Goal: Transaction & Acquisition: Book appointment/travel/reservation

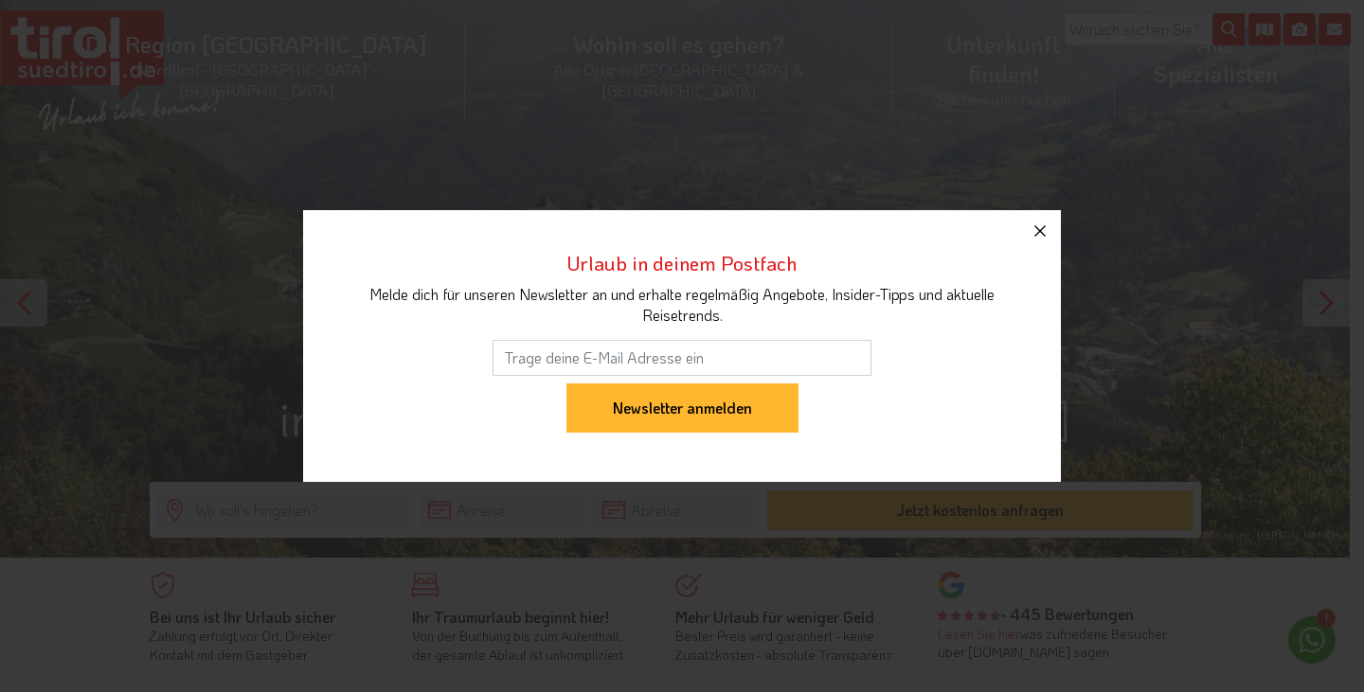
click at [1035, 226] on icon "button" at bounding box center [1039, 230] width 11 height 11
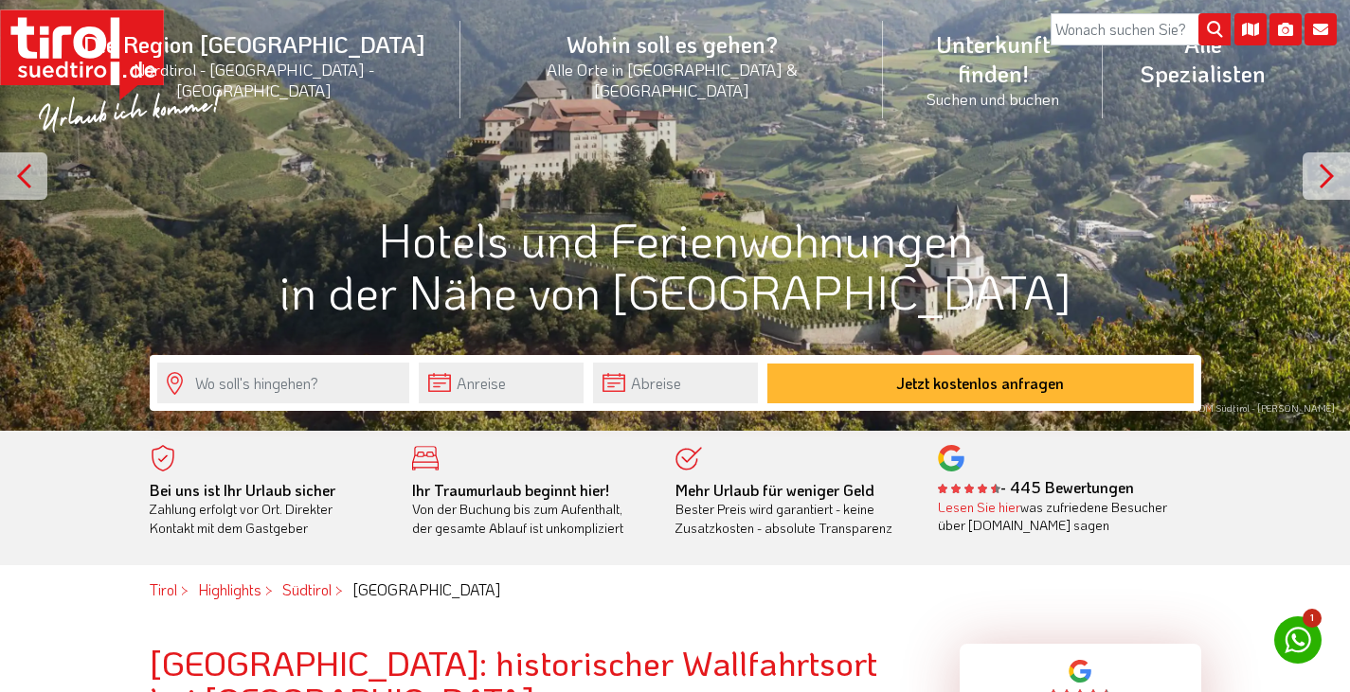
scroll to position [189, 0]
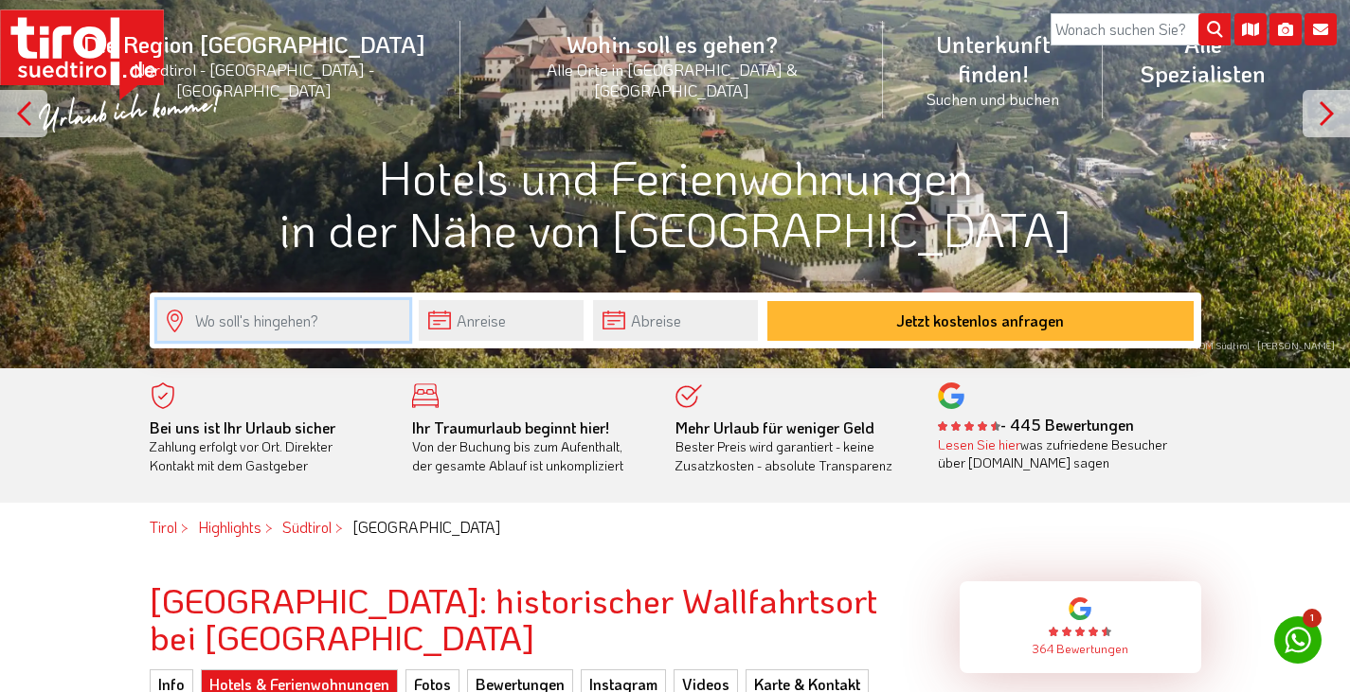
click at [241, 328] on input "text" at bounding box center [283, 320] width 252 height 41
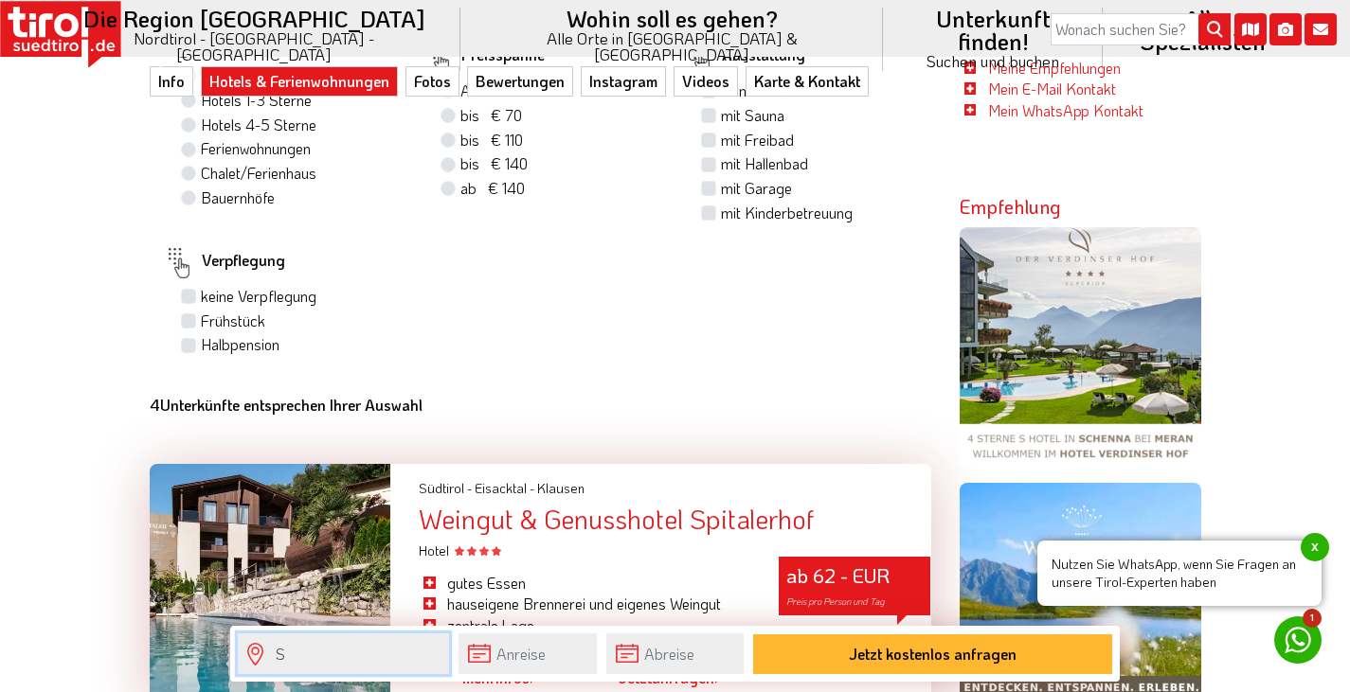
scroll to position [1326, 0]
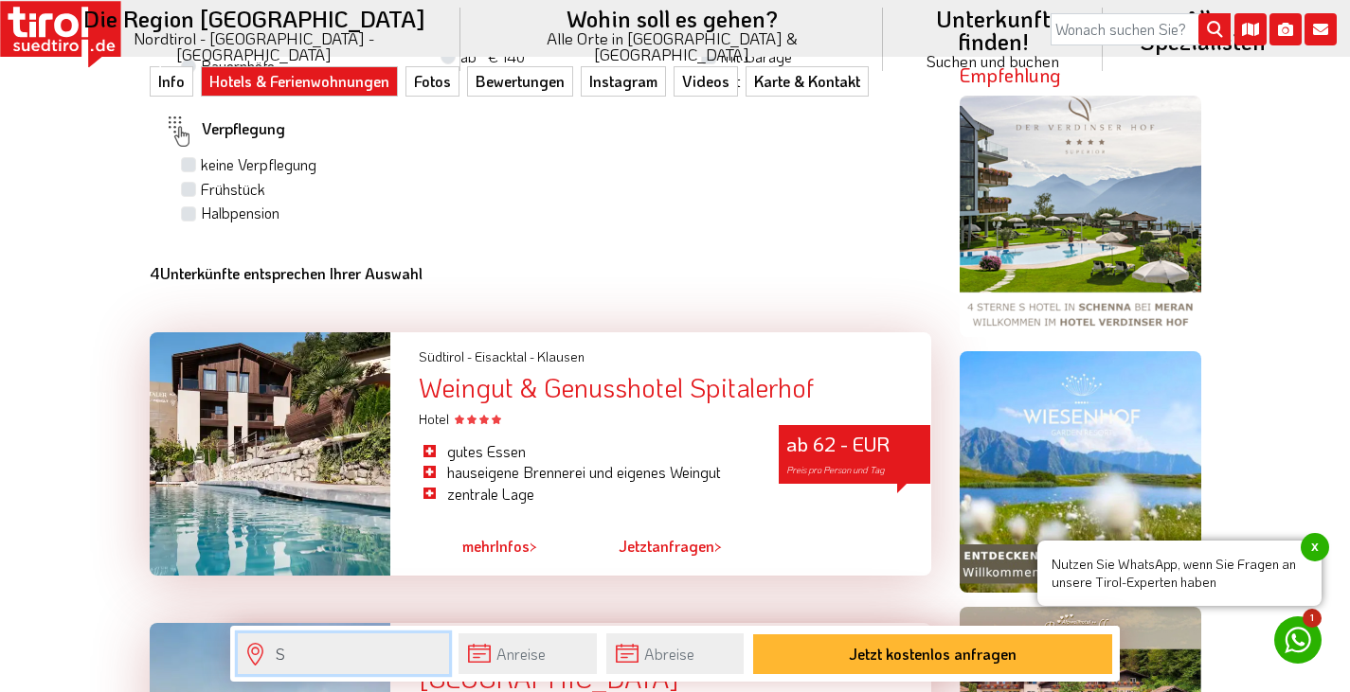
type input "S"
click at [513, 394] on div "Weingut & Genusshotel Spitalerhof" at bounding box center [674, 387] width 511 height 29
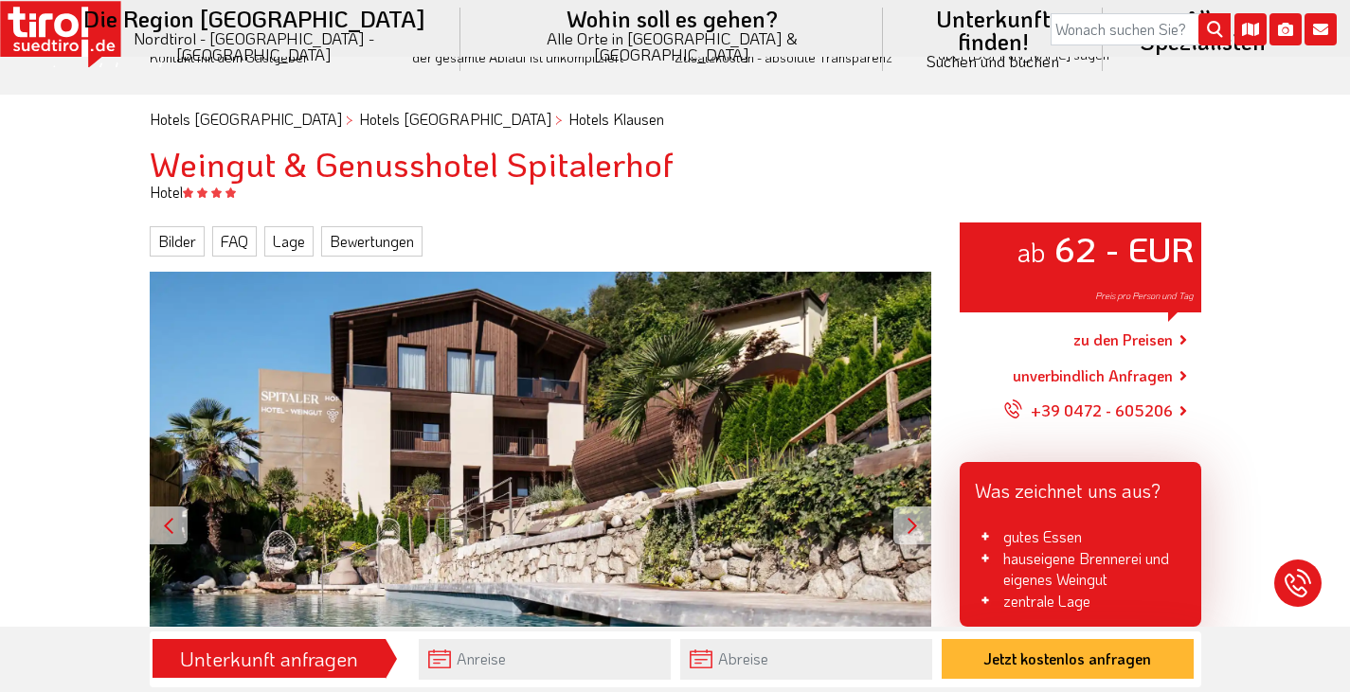
scroll to position [189, 0]
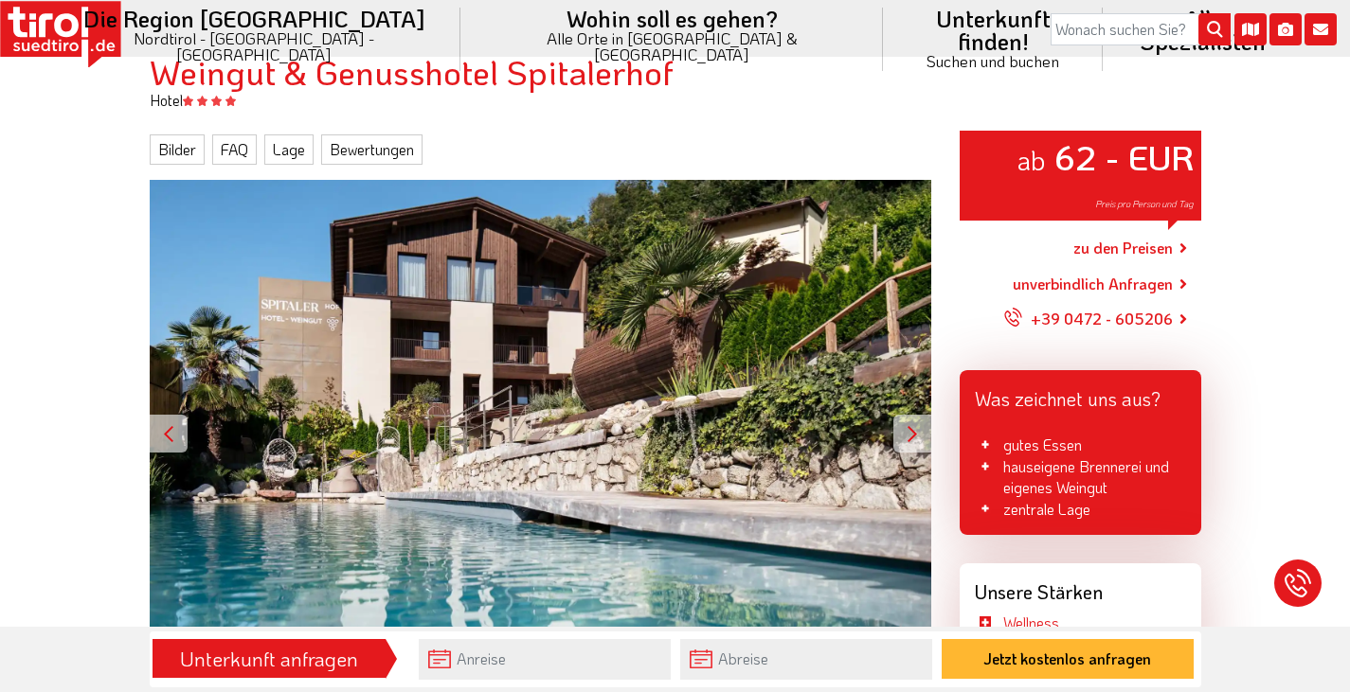
click at [914, 431] on div at bounding box center [912, 434] width 38 height 38
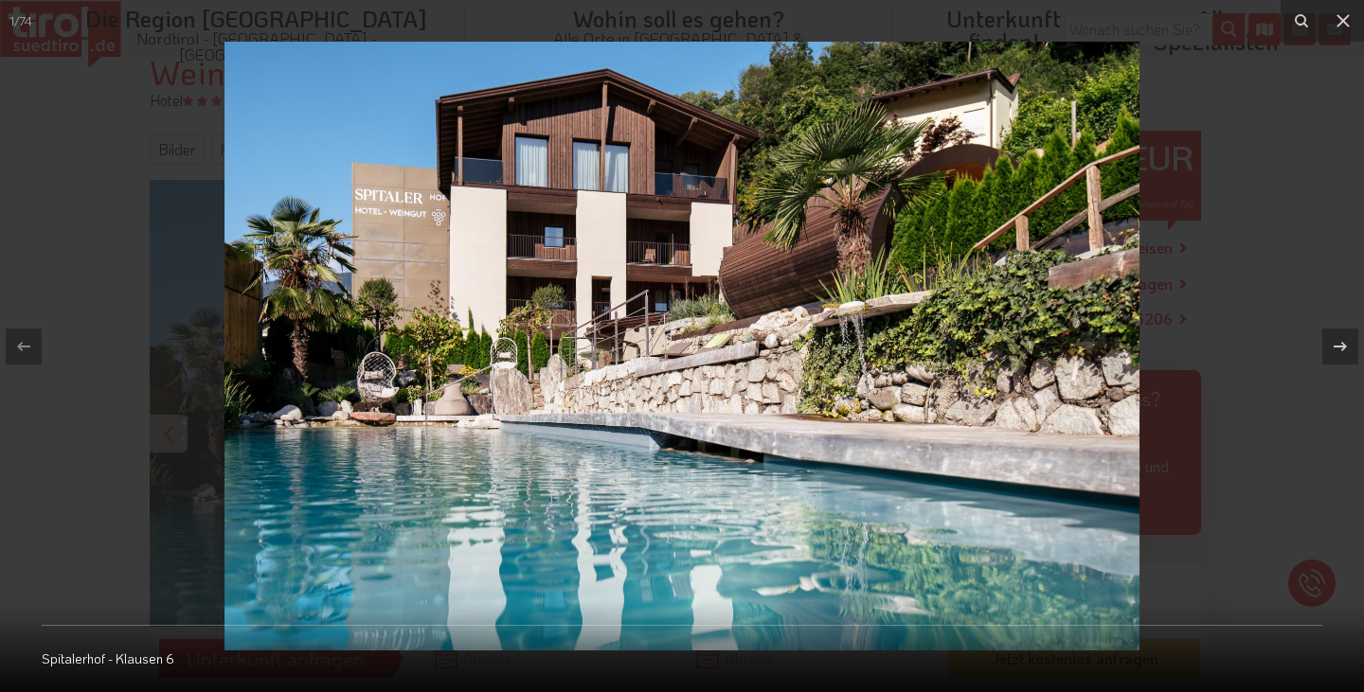
click at [914, 431] on img at bounding box center [681, 346] width 915 height 609
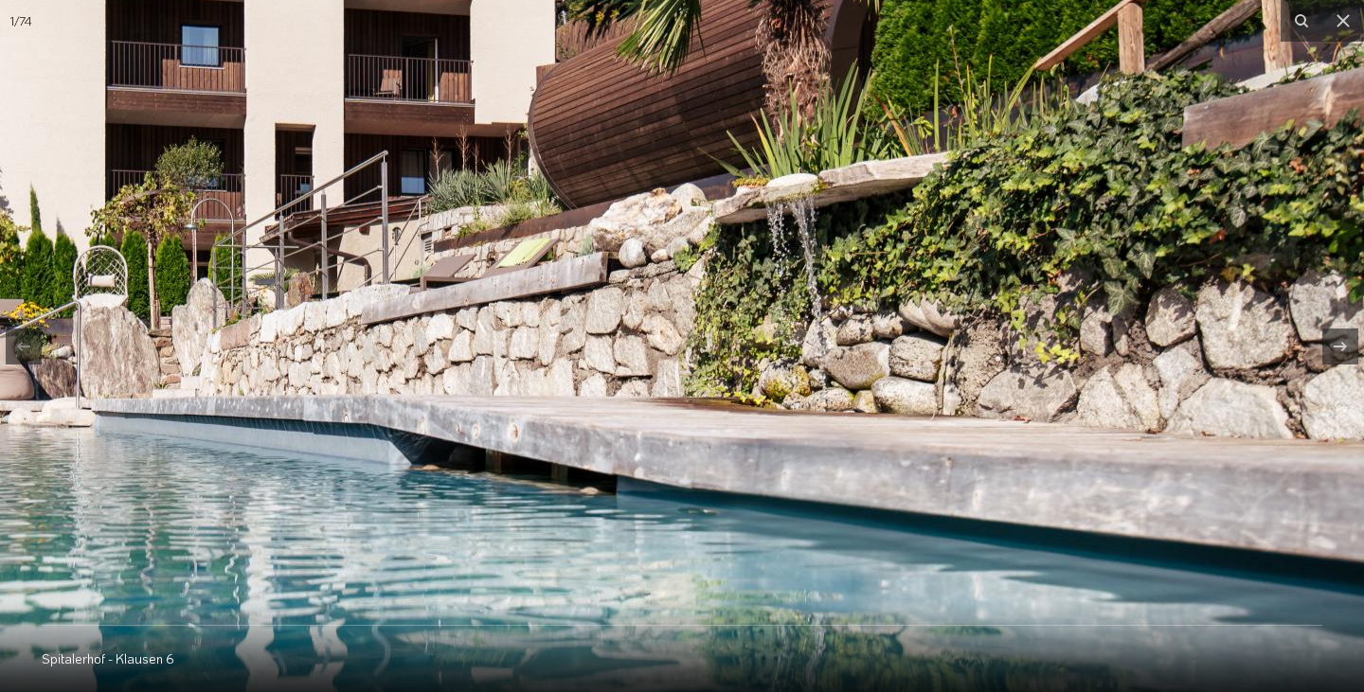
click at [914, 431] on img at bounding box center [454, 262] width 1818 height 1209
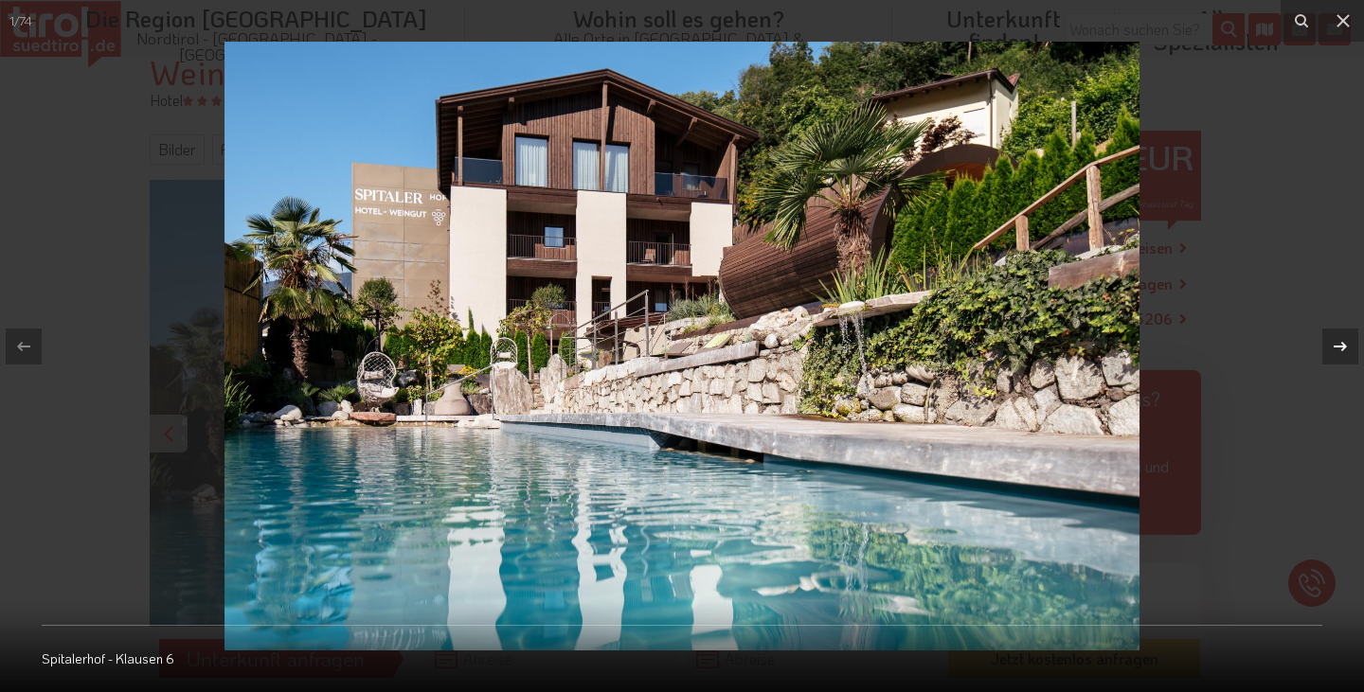
click at [1343, 345] on icon at bounding box center [1340, 345] width 13 height 9
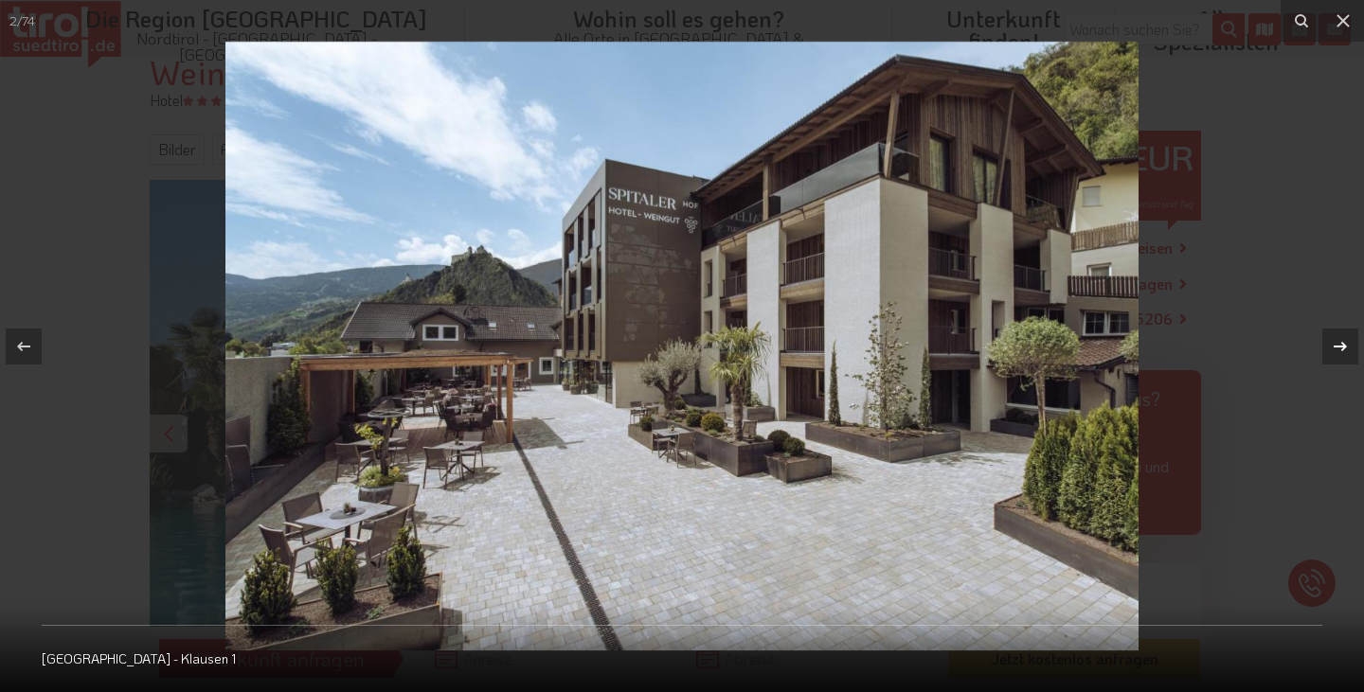
click at [1343, 345] on div "2 / 74 [GEOGRAPHIC_DATA] - Klausen 1" at bounding box center [682, 346] width 1364 height 692
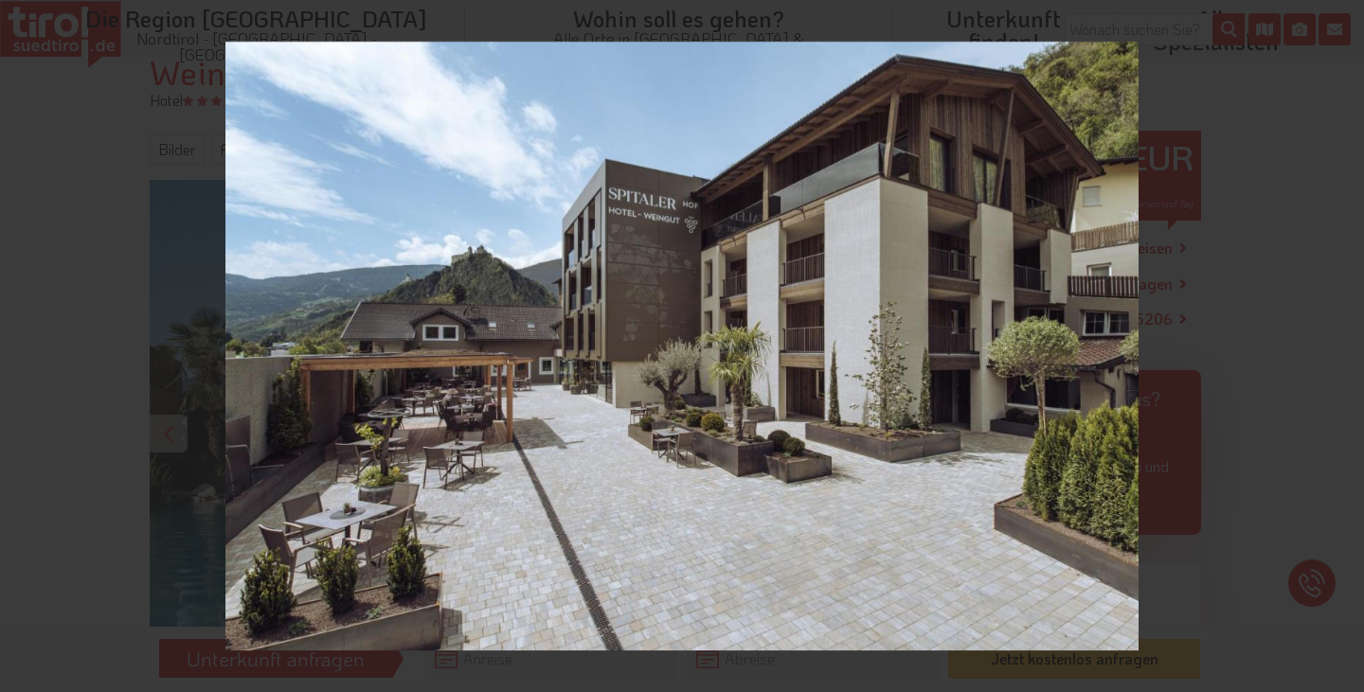
click at [1343, 345] on icon at bounding box center [1340, 345] width 13 height 9
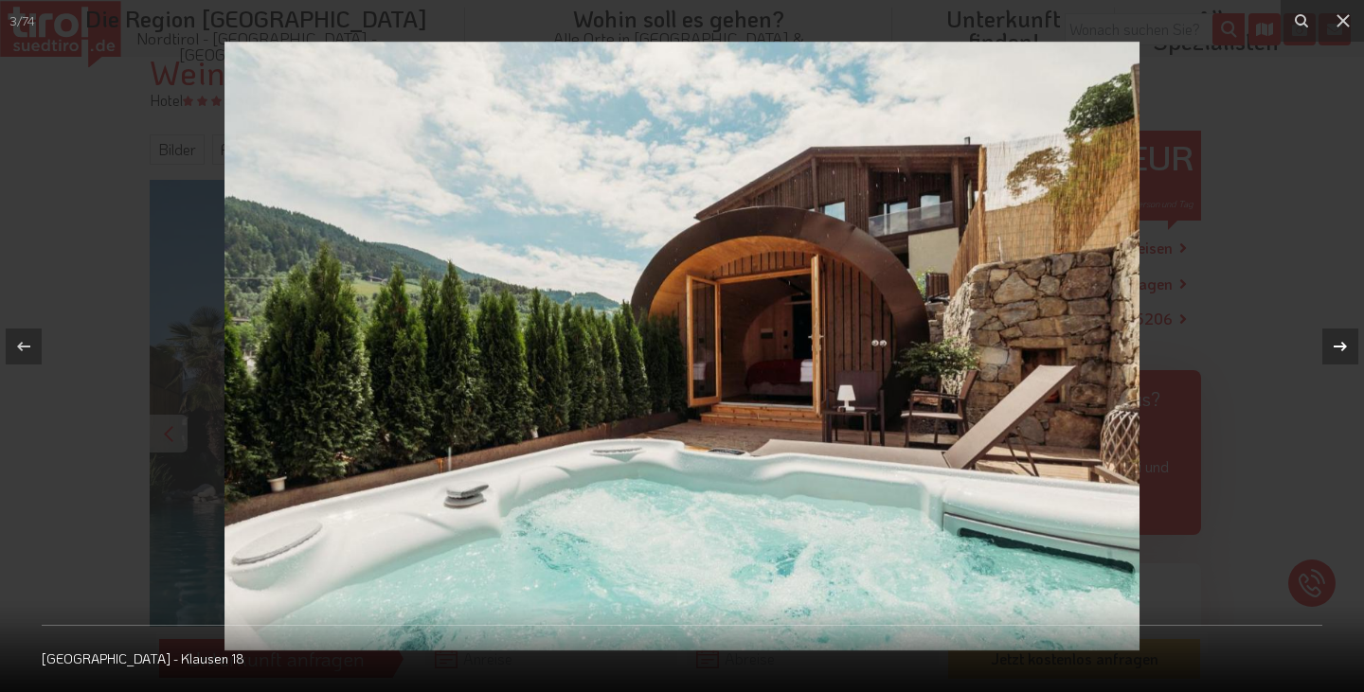
click at [1343, 345] on div "3 / 74 [GEOGRAPHIC_DATA] - Klausen 18" at bounding box center [682, 346] width 1364 height 692
click at [1338, 345] on icon at bounding box center [1340, 346] width 23 height 23
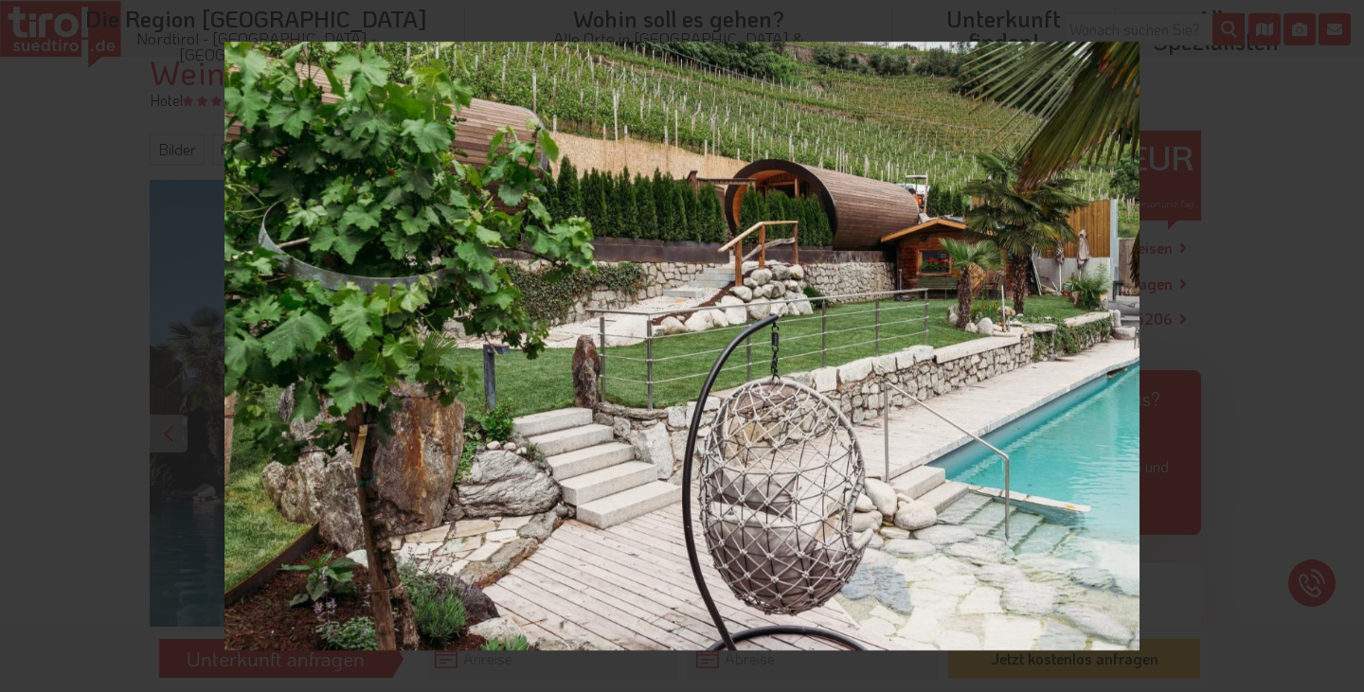
click at [1338, 346] on div "4 / 74 [GEOGRAPHIC_DATA] - Klausen 9" at bounding box center [682, 346] width 1364 height 692
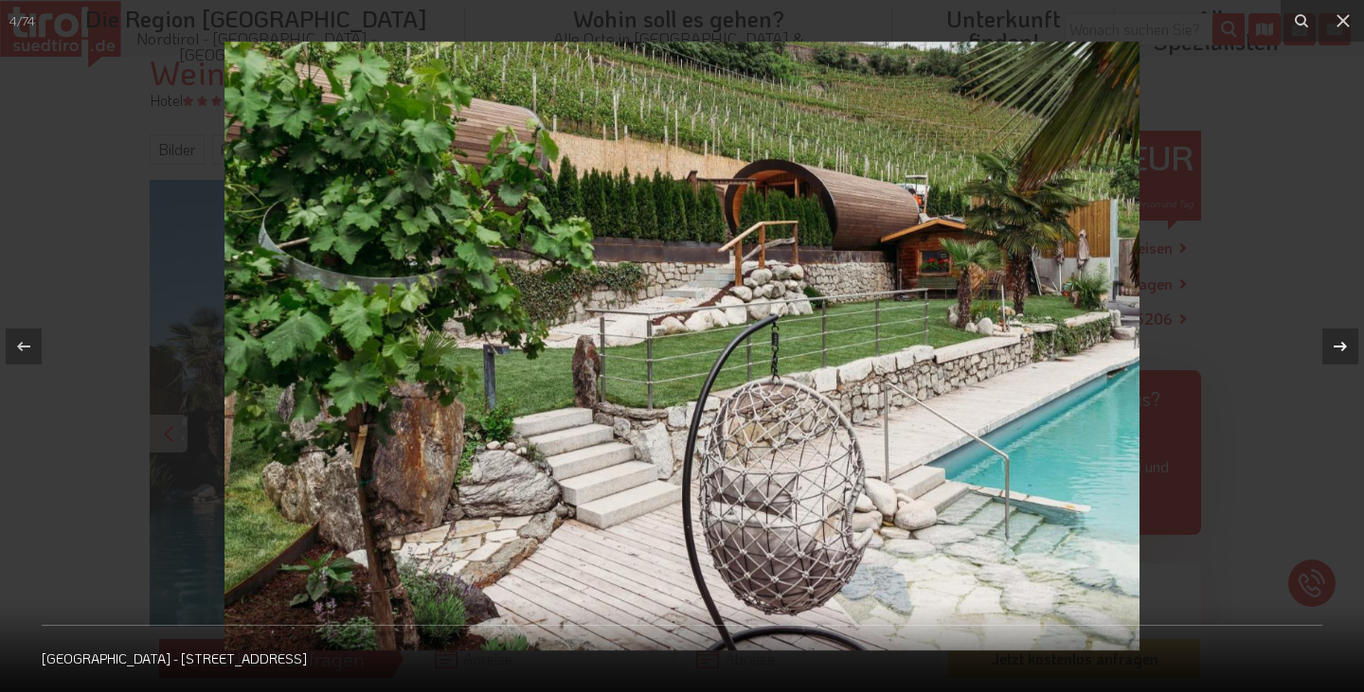
click at [1336, 346] on icon at bounding box center [1340, 345] width 13 height 9
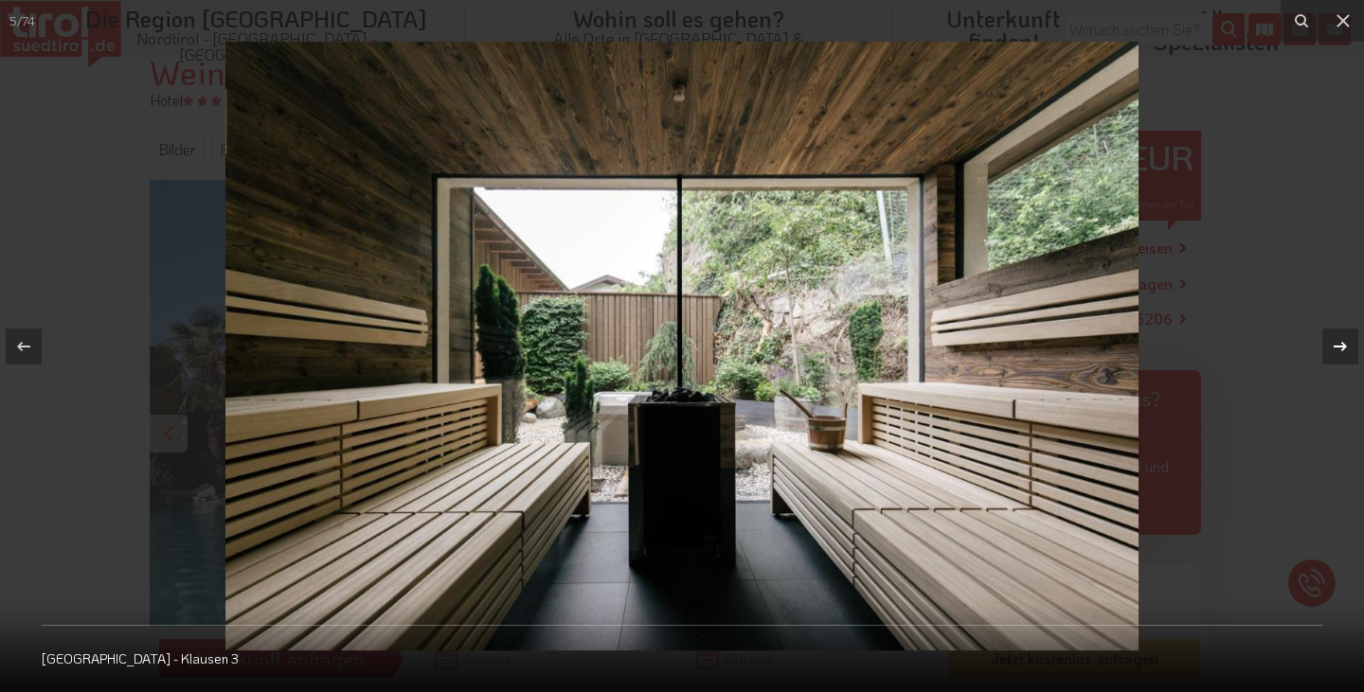
click at [1336, 346] on icon at bounding box center [1340, 345] width 13 height 9
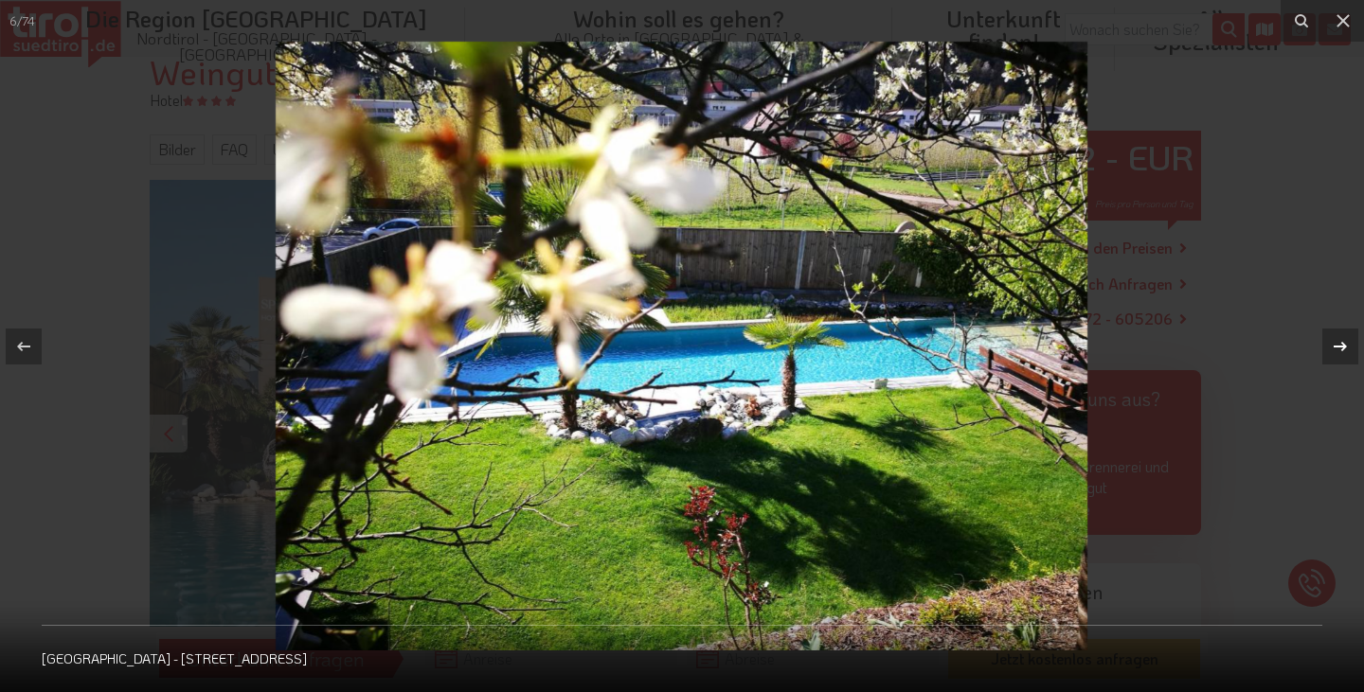
click at [1336, 346] on icon at bounding box center [1340, 345] width 13 height 9
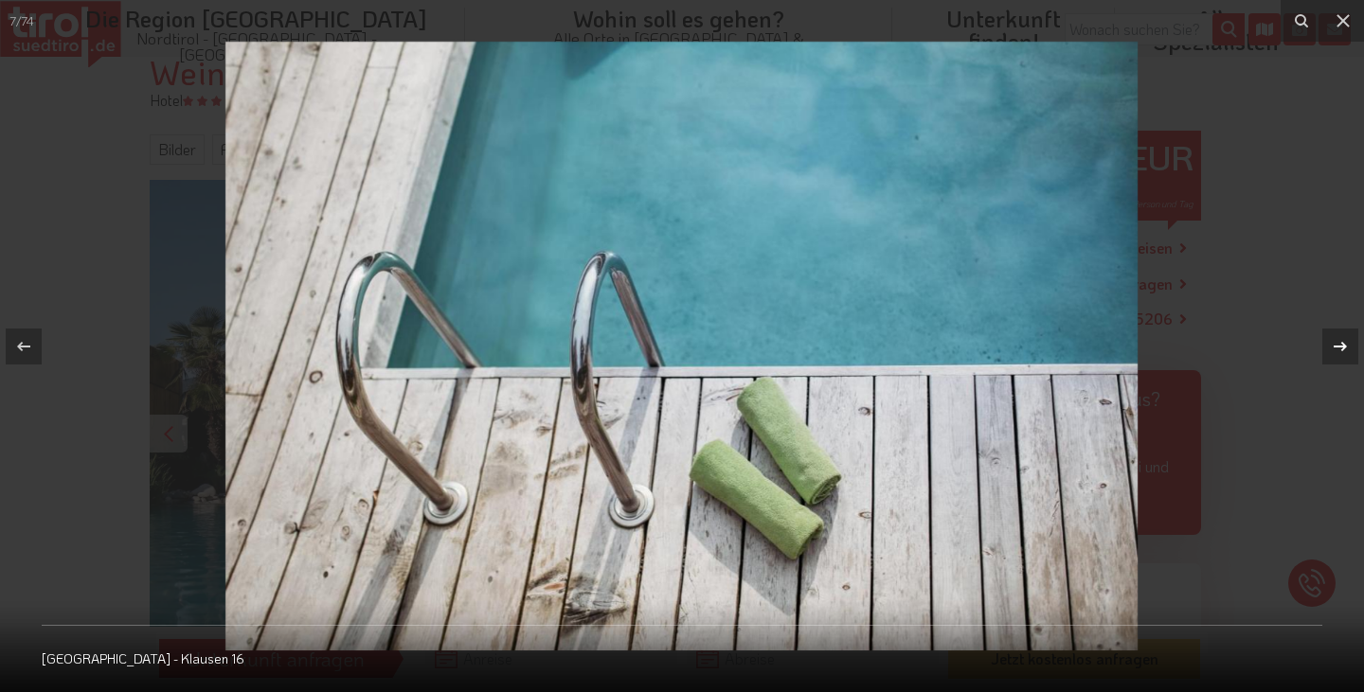
click at [1336, 346] on icon at bounding box center [1340, 345] width 13 height 9
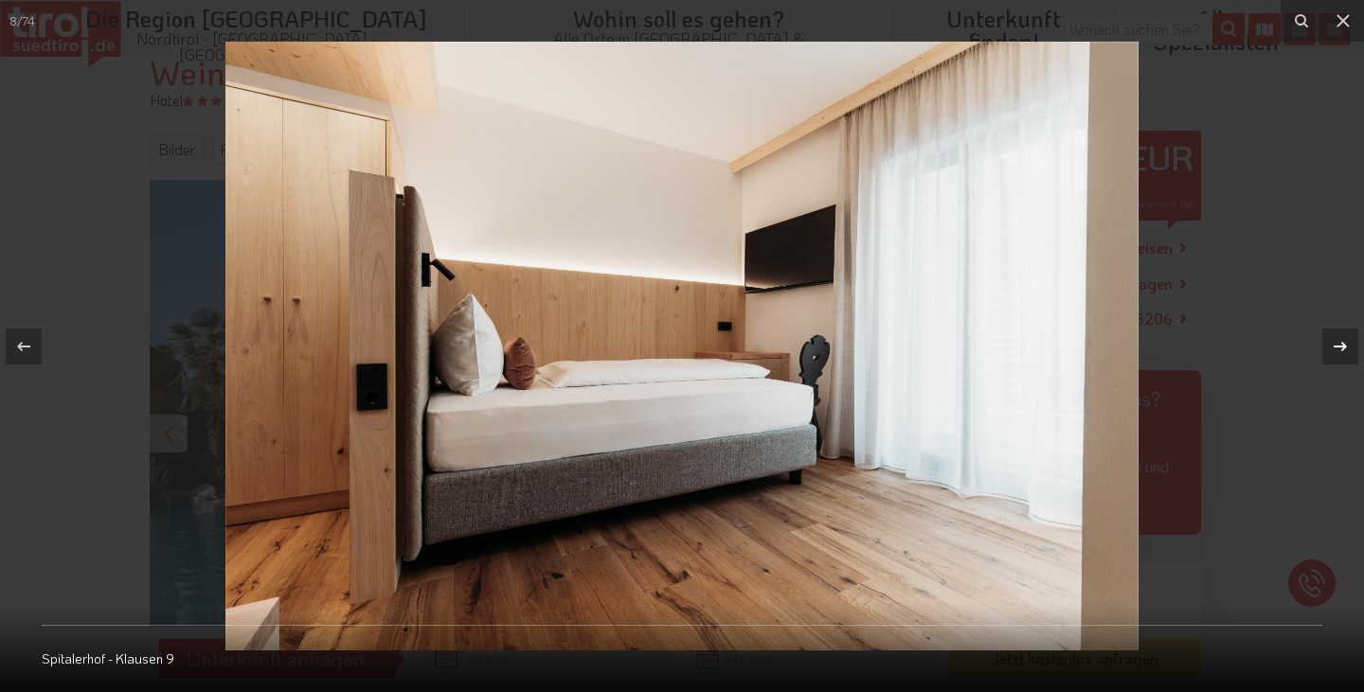
click at [1336, 346] on icon at bounding box center [1340, 345] width 13 height 9
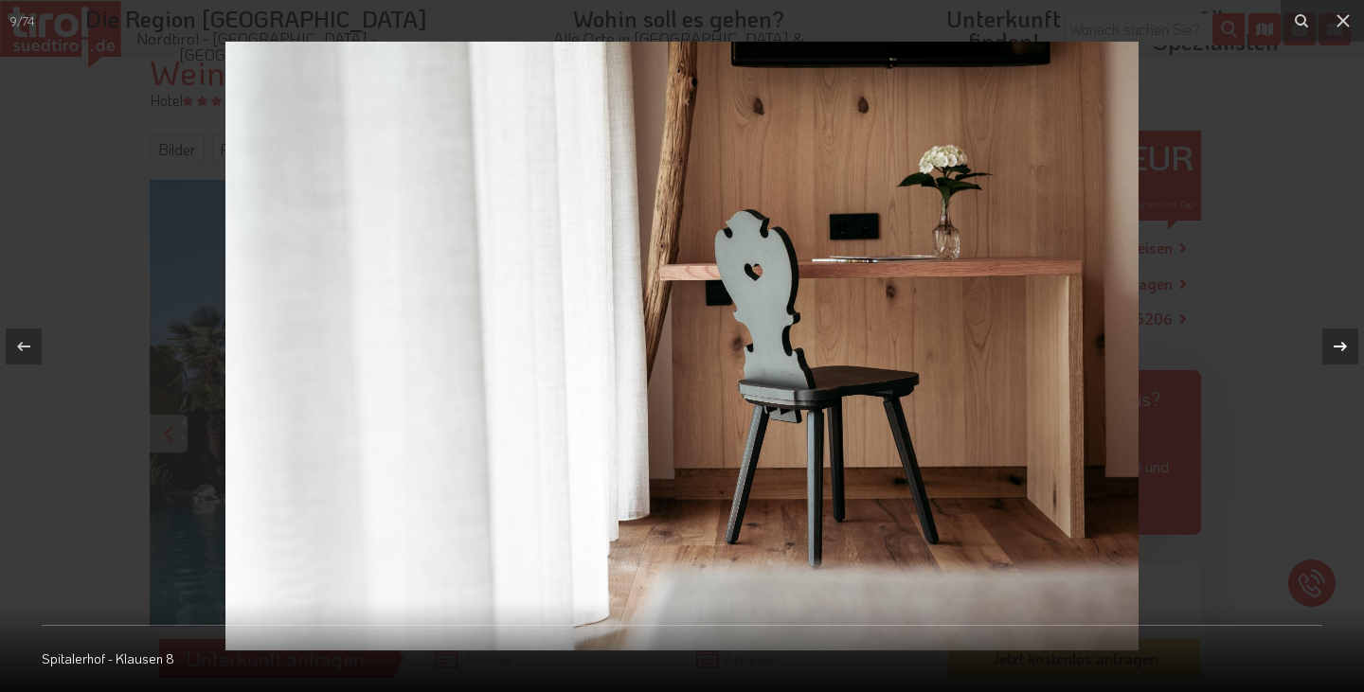
click at [1336, 346] on icon at bounding box center [1340, 345] width 13 height 9
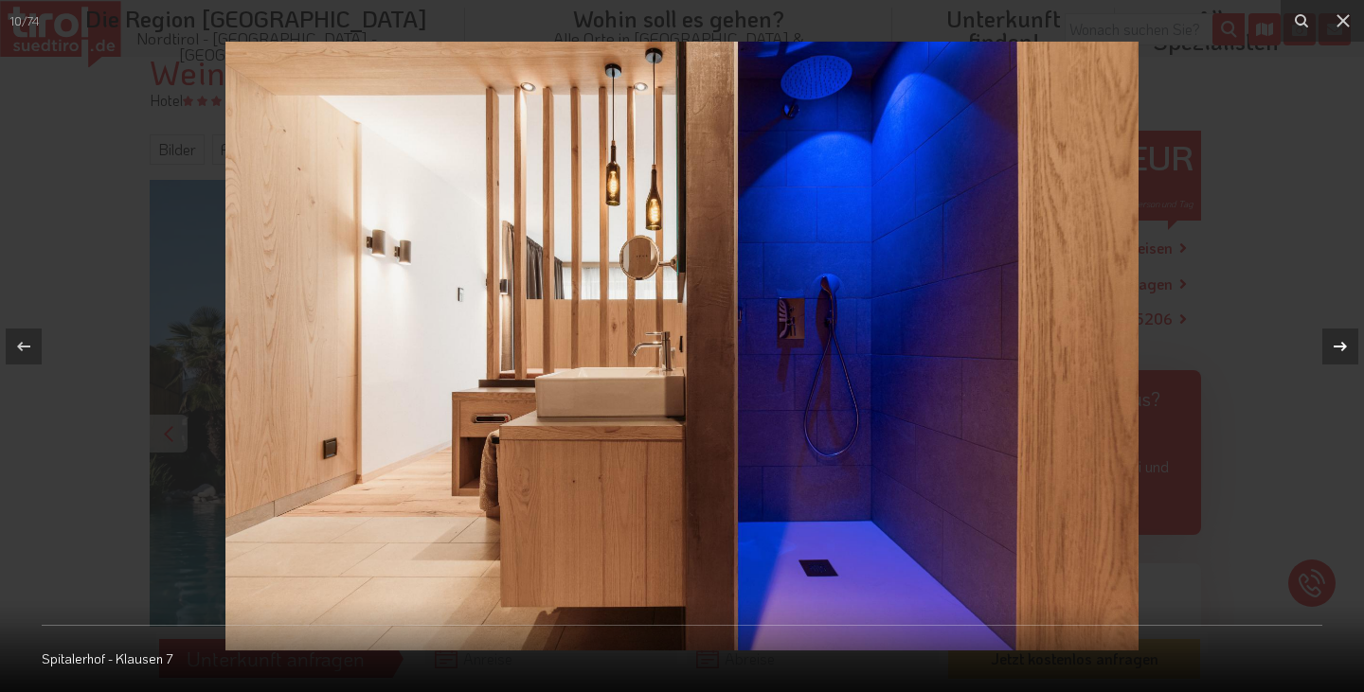
click at [1336, 346] on icon at bounding box center [1340, 345] width 13 height 9
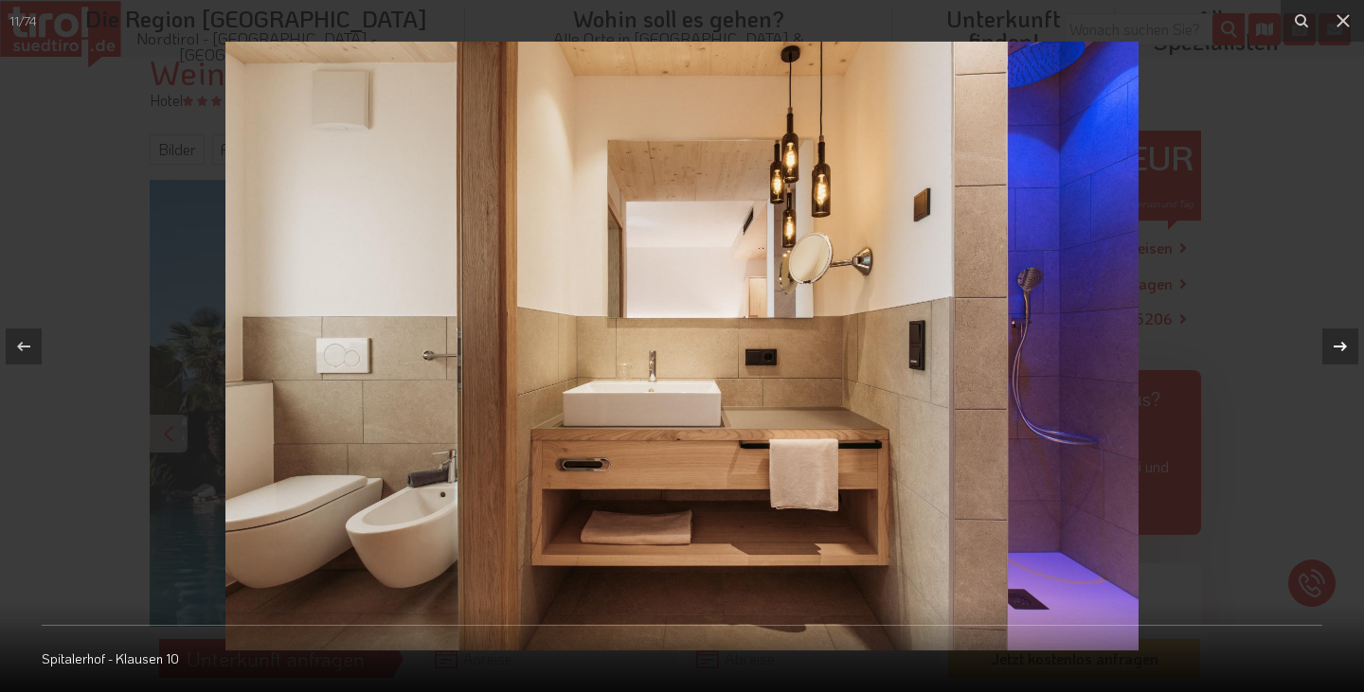
click at [1336, 346] on div "11 / 74 [STREET_ADDRESS]" at bounding box center [682, 346] width 1364 height 692
click at [1336, 346] on icon at bounding box center [1340, 345] width 13 height 9
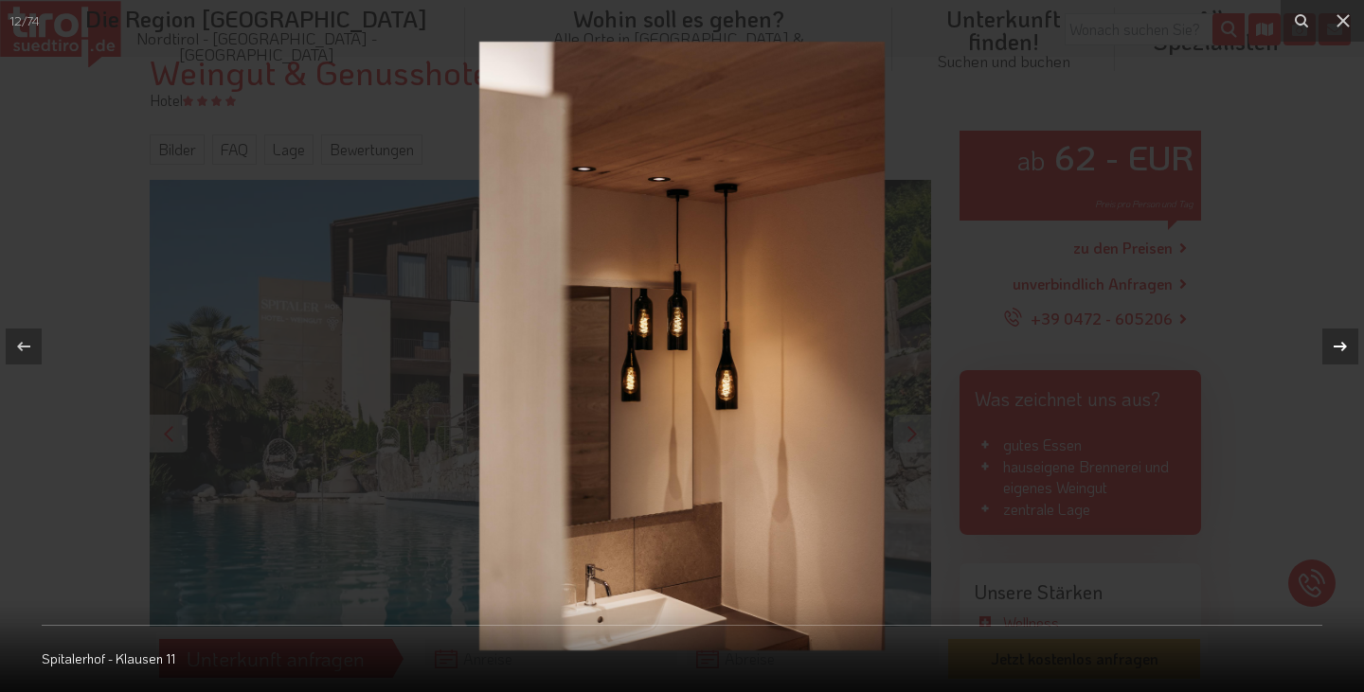
click at [1336, 346] on icon at bounding box center [1340, 345] width 13 height 9
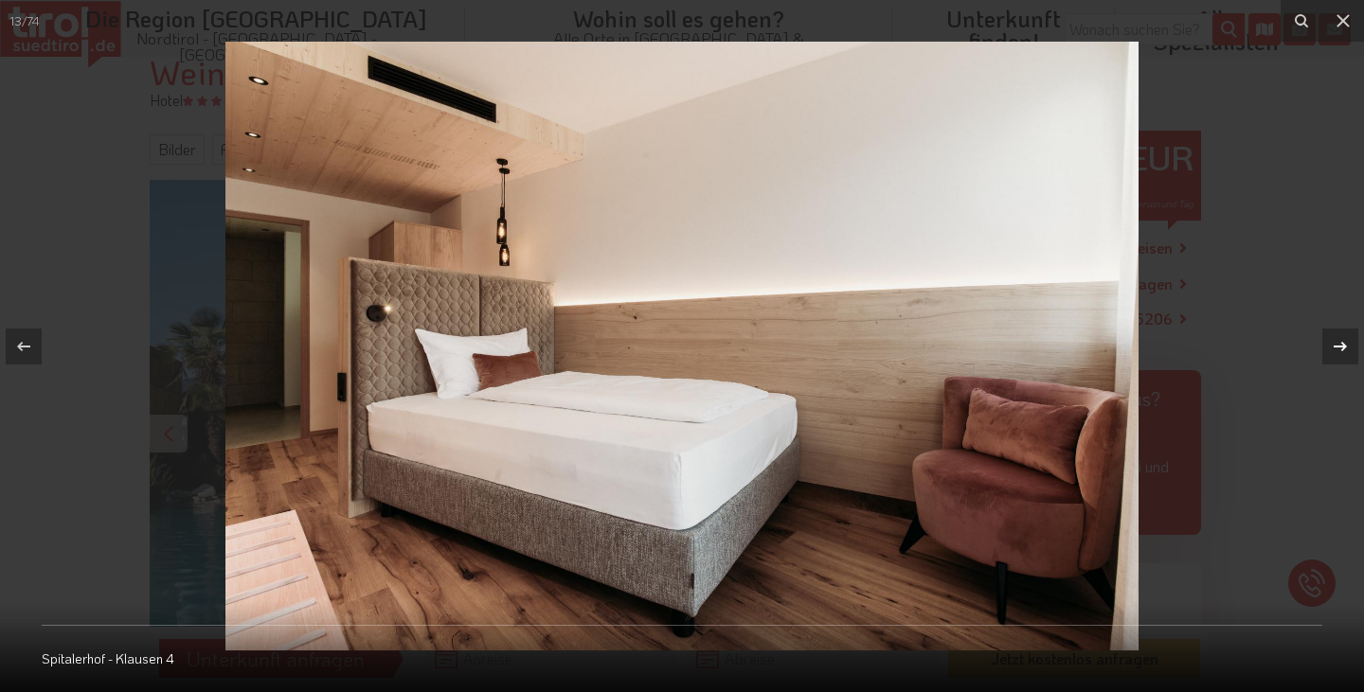
click at [1336, 346] on icon at bounding box center [1340, 345] width 13 height 9
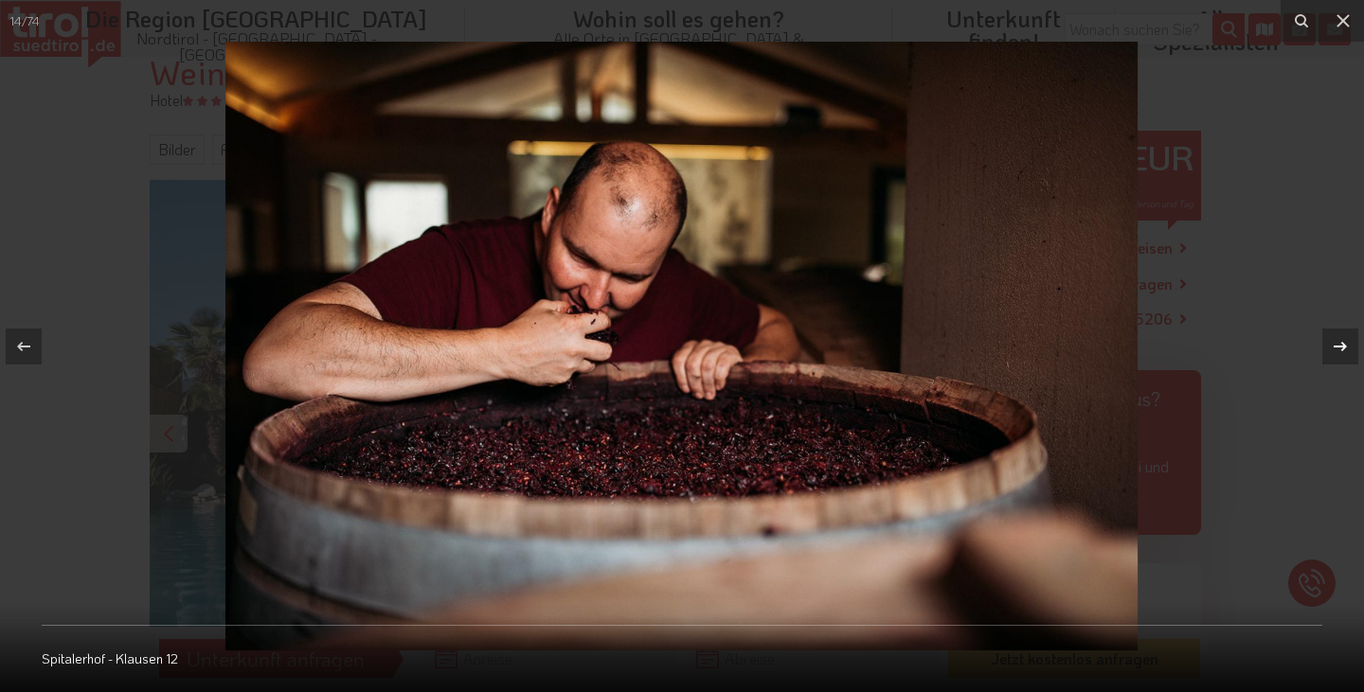
click at [1336, 346] on icon at bounding box center [1340, 345] width 13 height 9
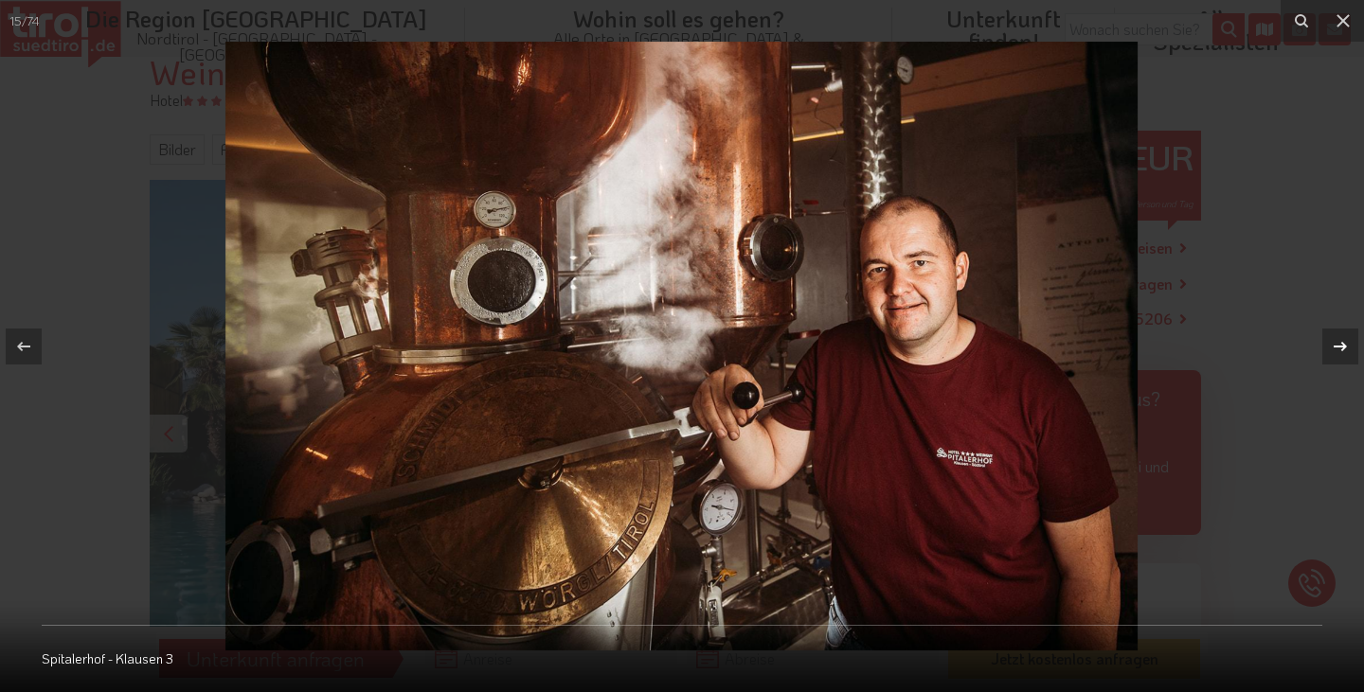
click at [1336, 346] on icon at bounding box center [1340, 345] width 13 height 9
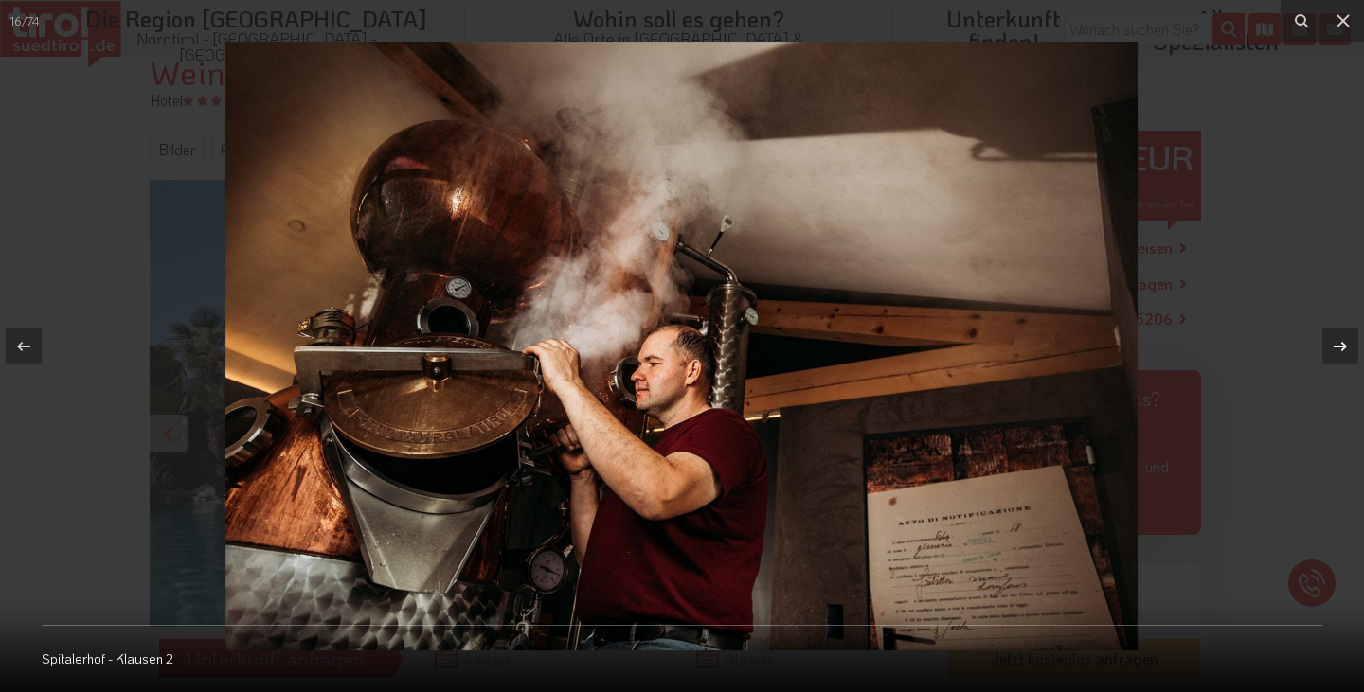
click at [1336, 346] on icon at bounding box center [1340, 345] width 13 height 9
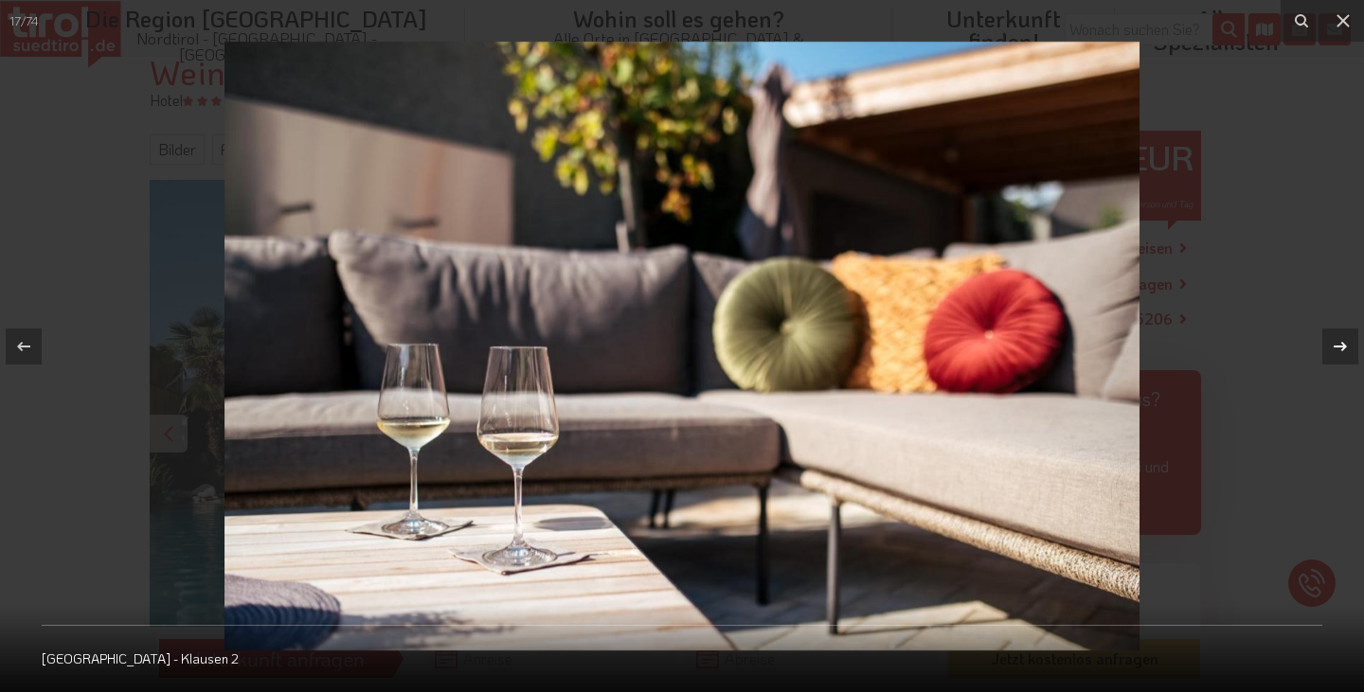
click at [1336, 346] on icon at bounding box center [1340, 345] width 13 height 9
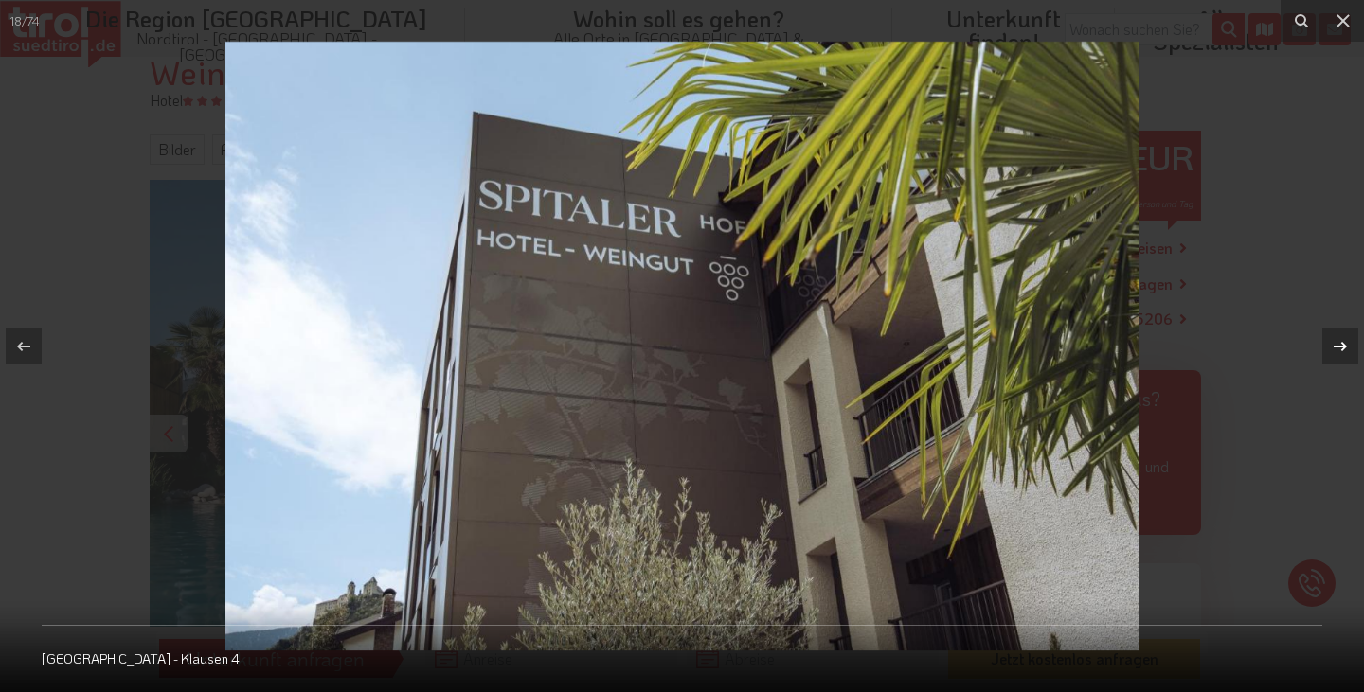
click at [1336, 346] on icon at bounding box center [1340, 345] width 13 height 9
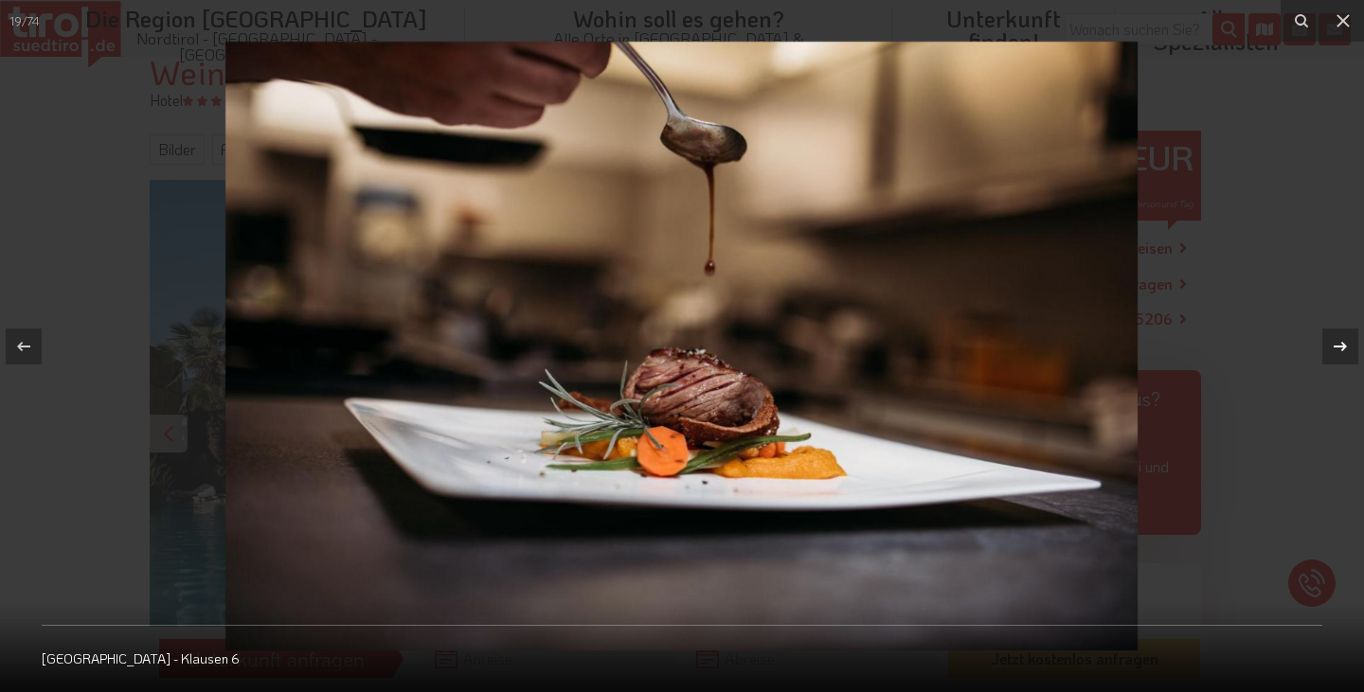
click at [1336, 346] on icon at bounding box center [1340, 345] width 13 height 9
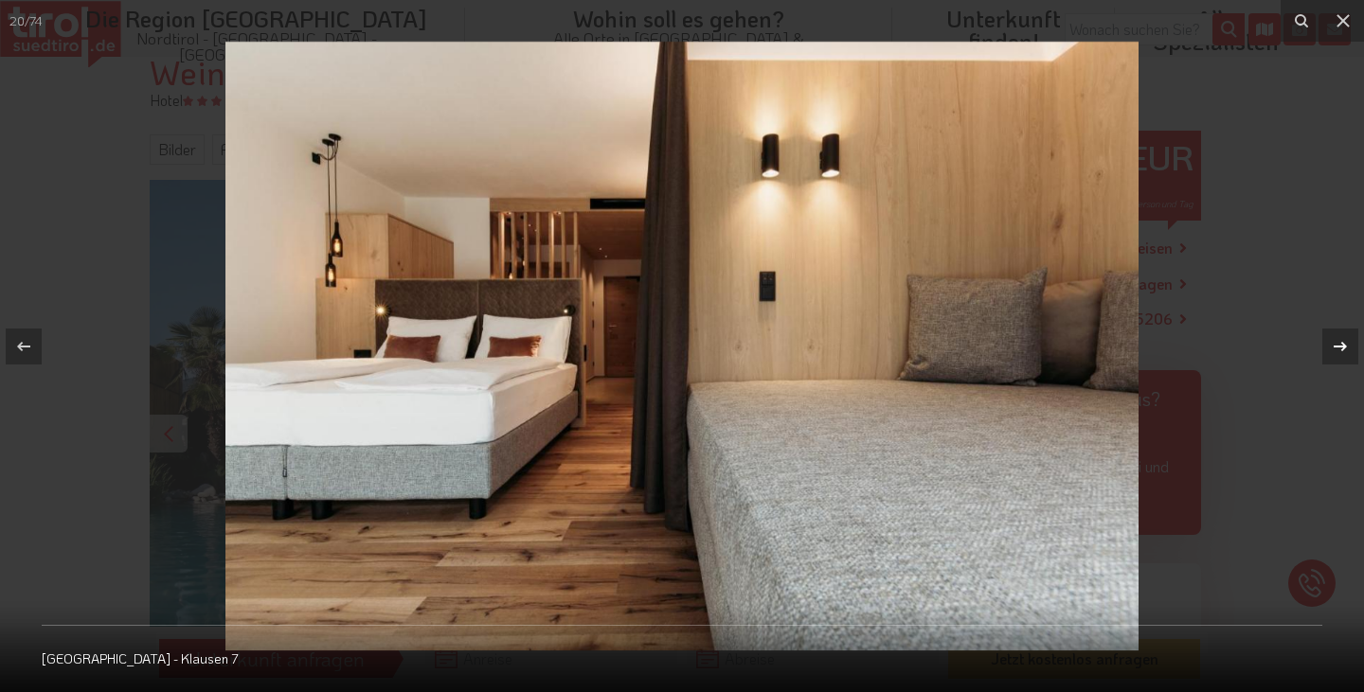
click at [1336, 346] on icon at bounding box center [1340, 345] width 13 height 9
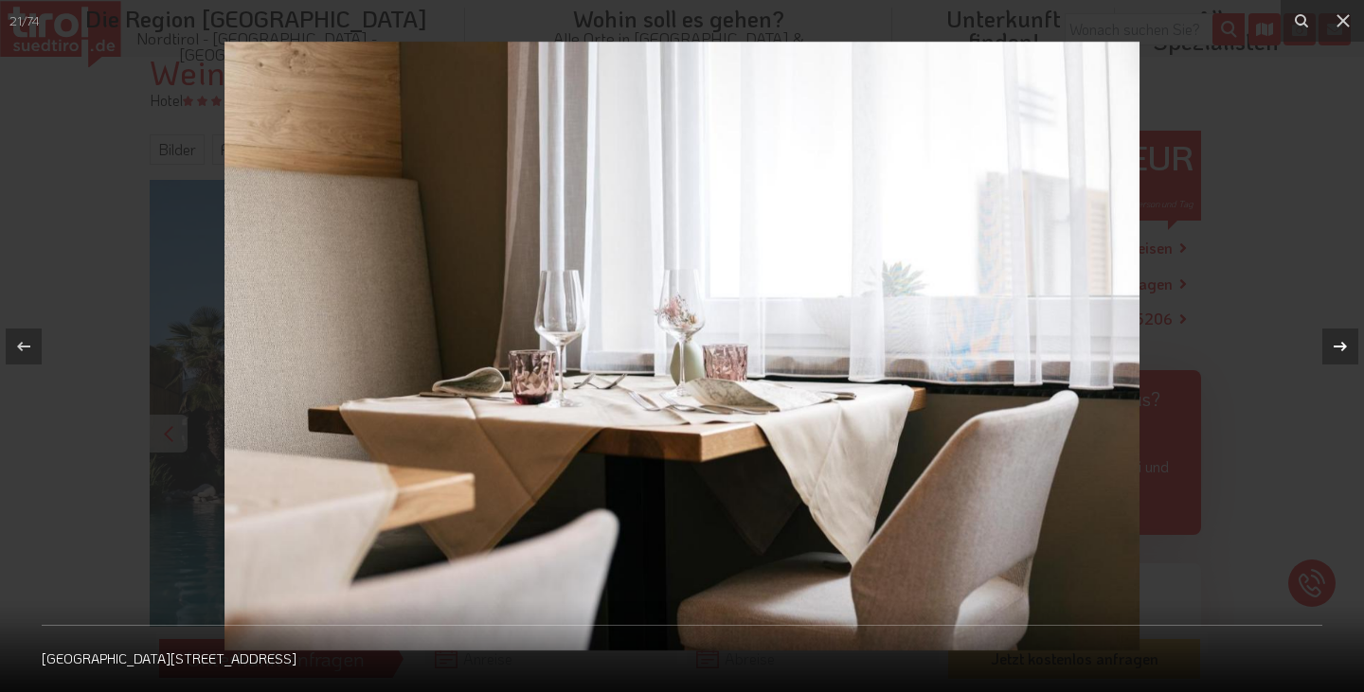
click at [1336, 346] on icon at bounding box center [1340, 345] width 13 height 9
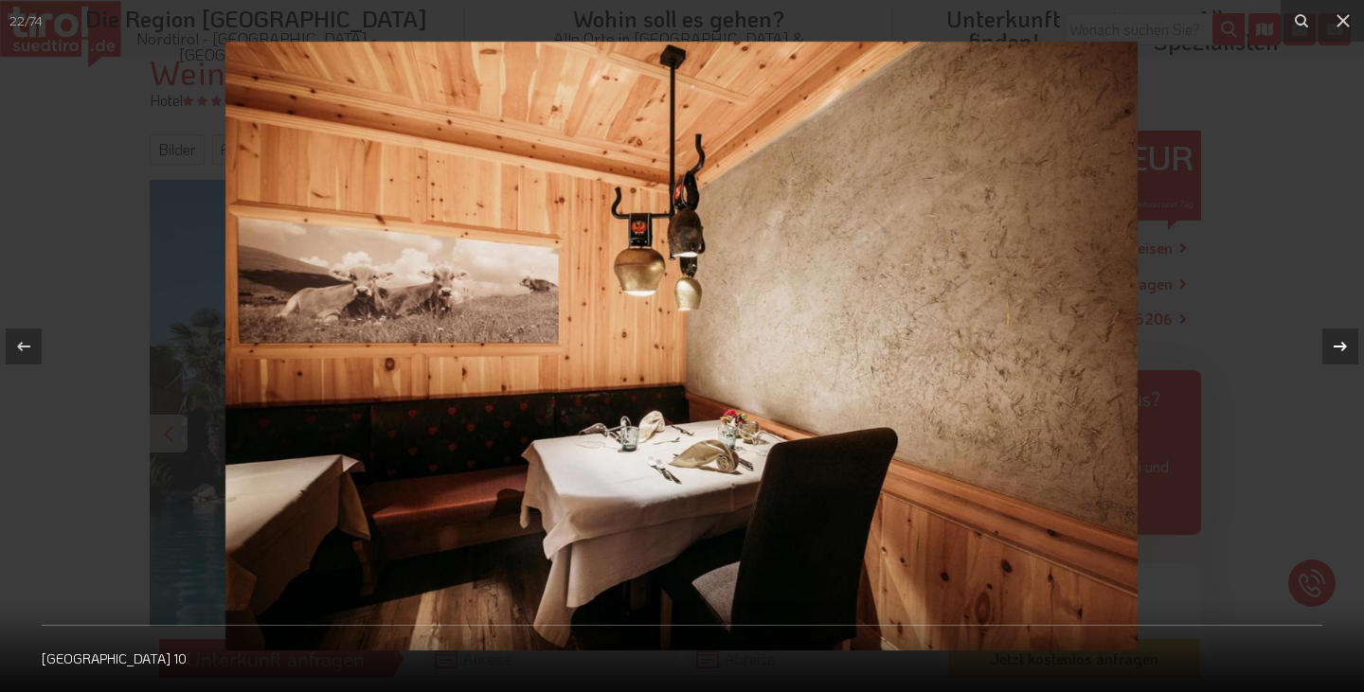
click at [1336, 346] on icon at bounding box center [1340, 345] width 13 height 9
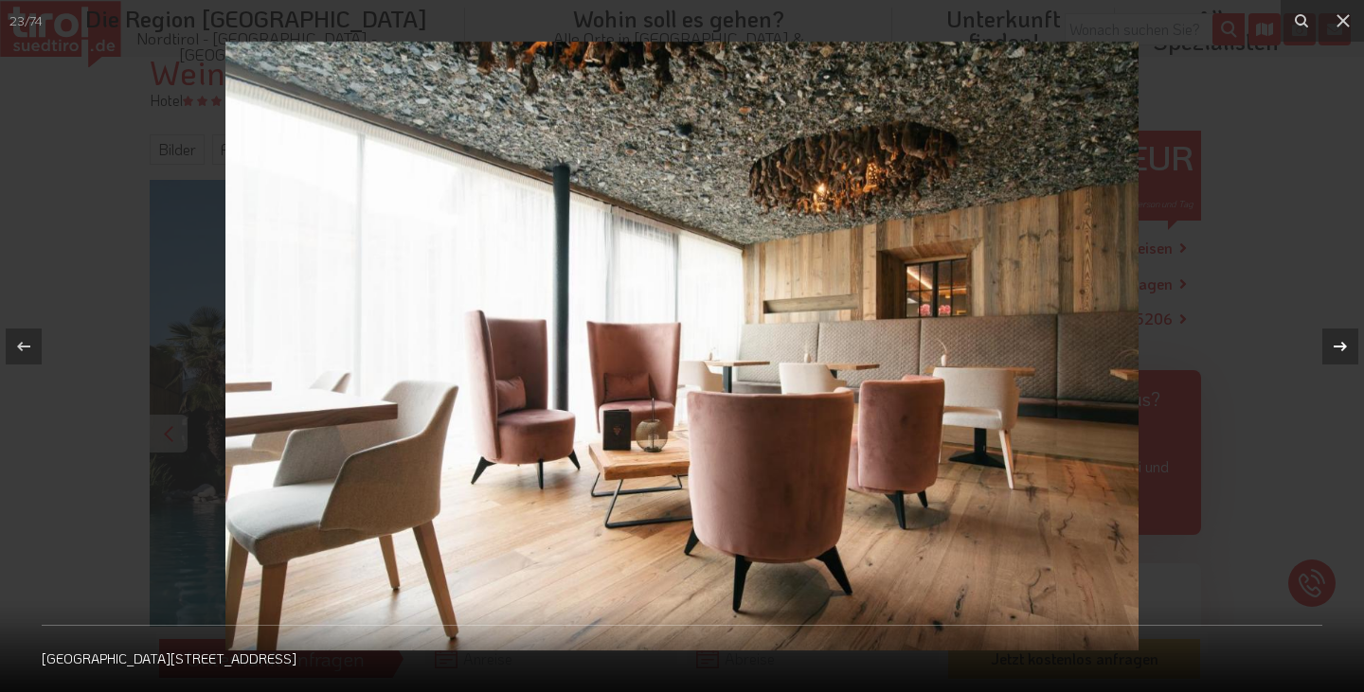
click at [1336, 346] on icon at bounding box center [1340, 345] width 13 height 9
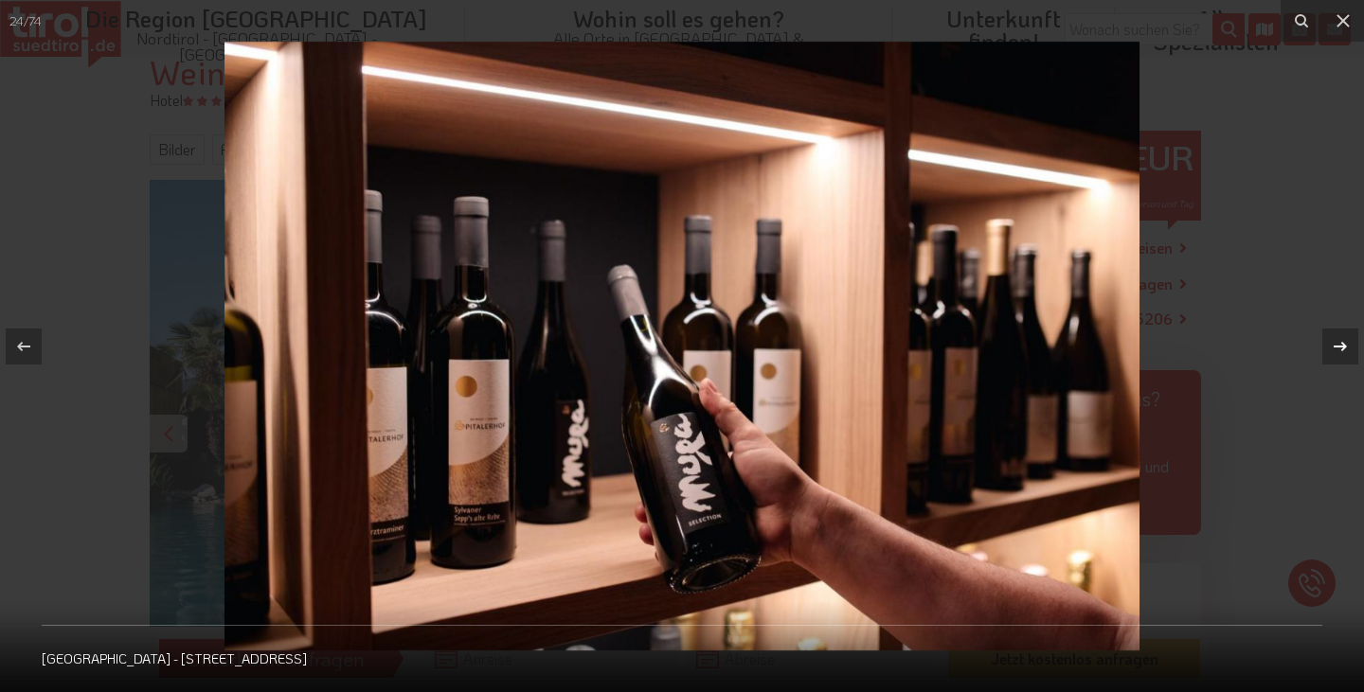
click at [1336, 346] on icon at bounding box center [1340, 345] width 13 height 9
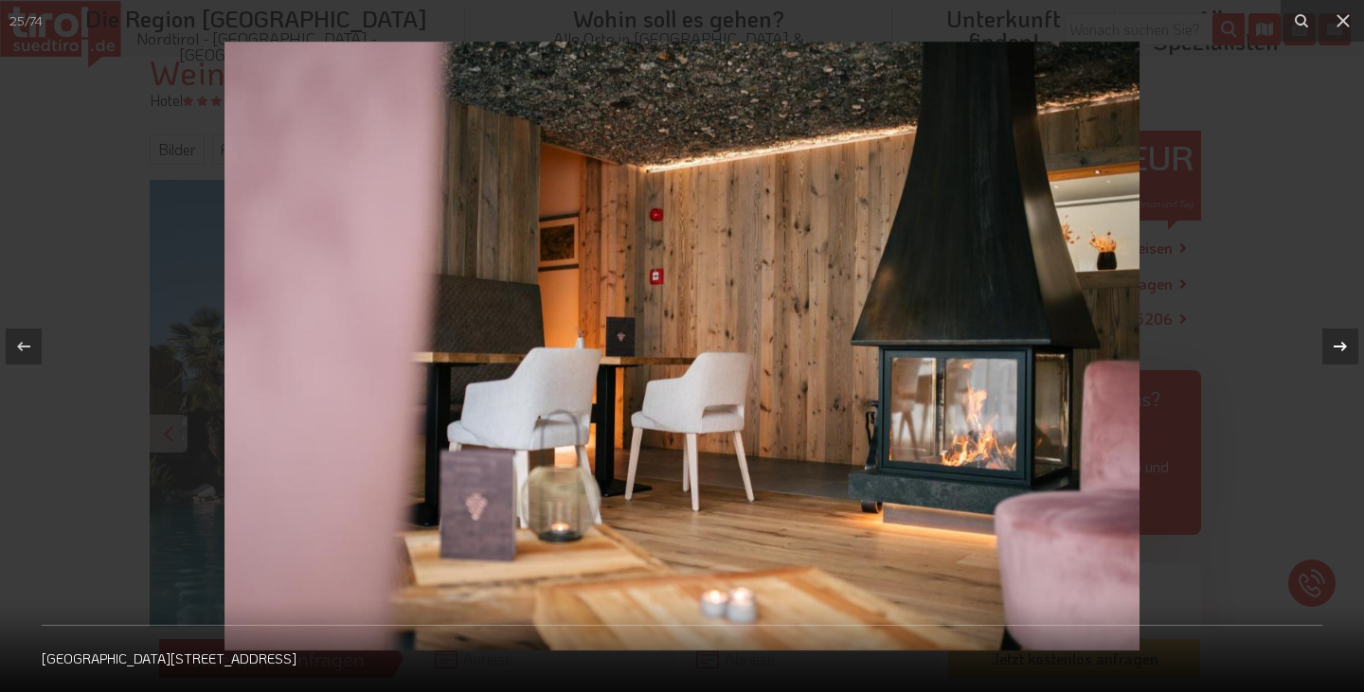
click at [1336, 346] on icon at bounding box center [1340, 345] width 13 height 9
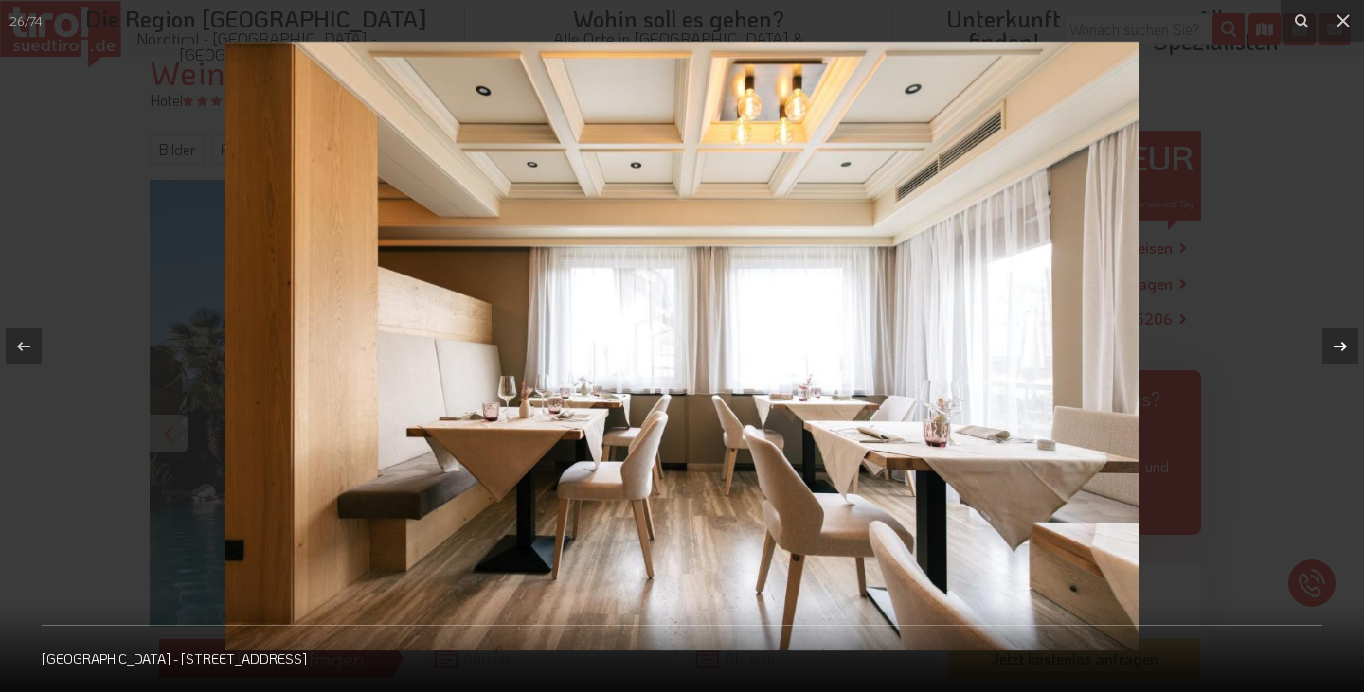
click at [1336, 346] on icon at bounding box center [1340, 345] width 13 height 9
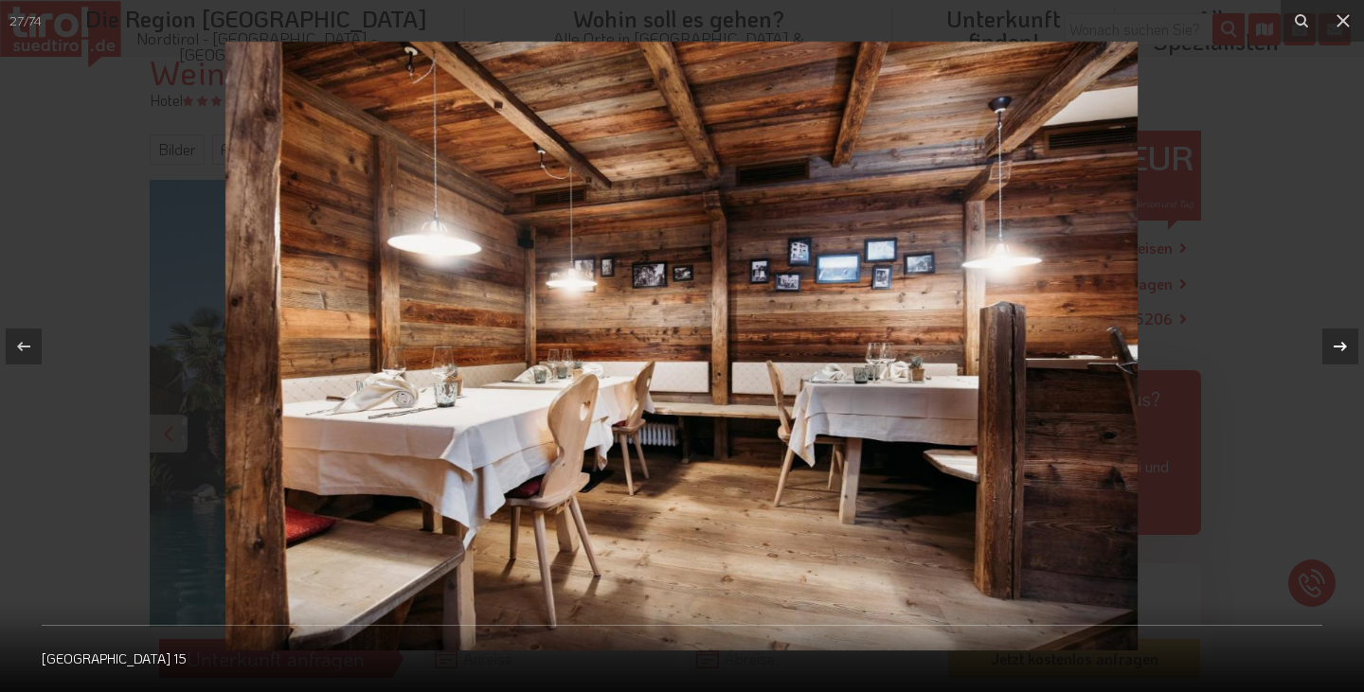
click at [1336, 346] on icon at bounding box center [1340, 345] width 13 height 9
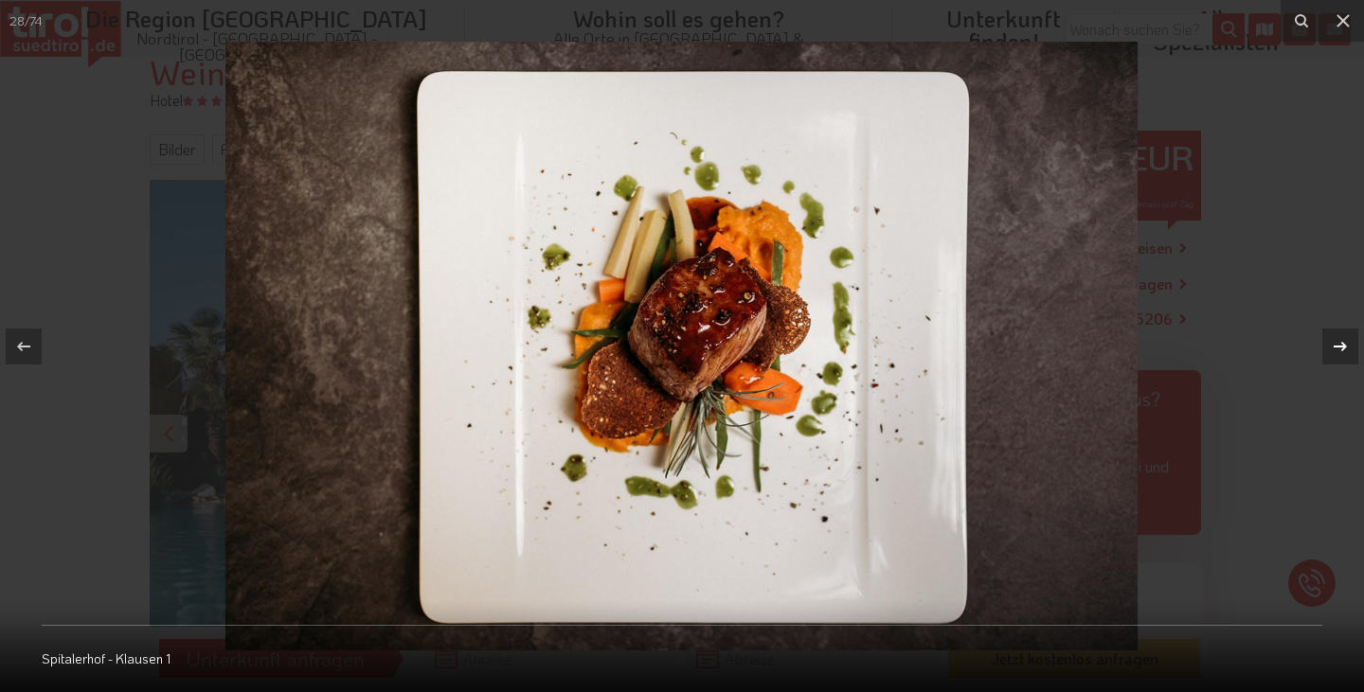
click at [1336, 346] on icon at bounding box center [1340, 345] width 13 height 9
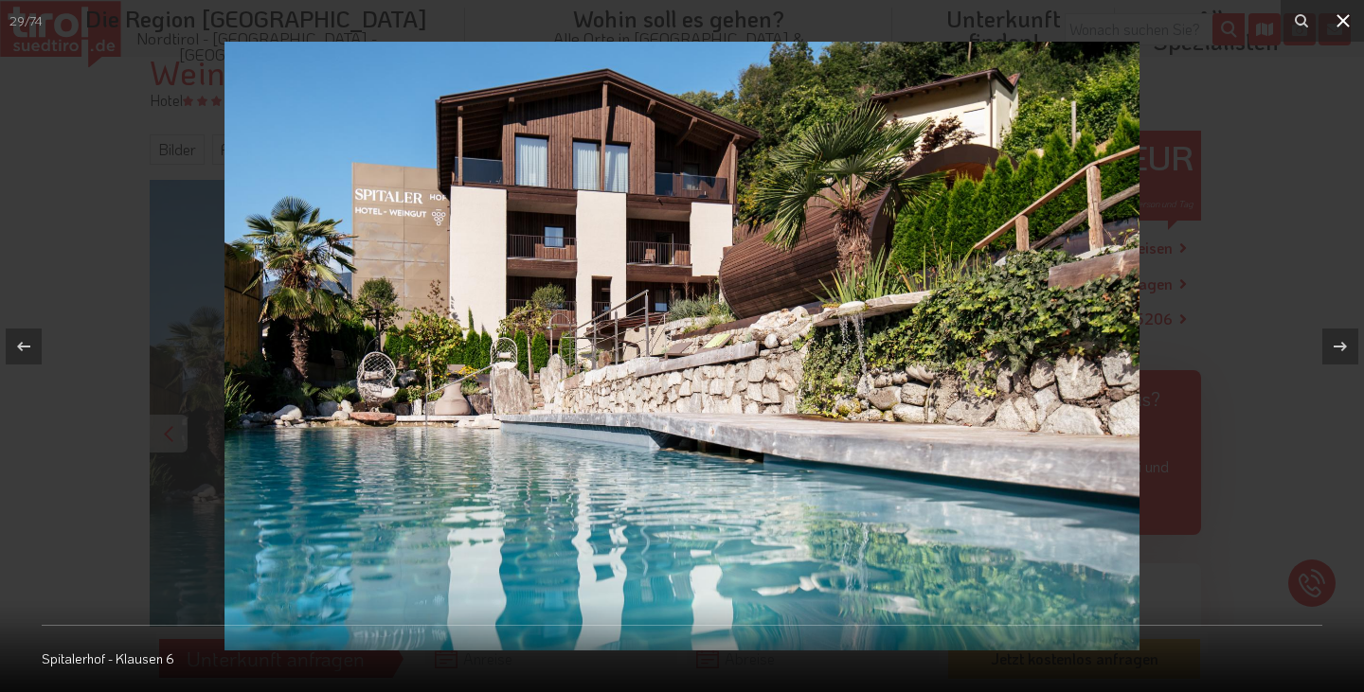
click at [1344, 18] on icon at bounding box center [1343, 20] width 23 height 23
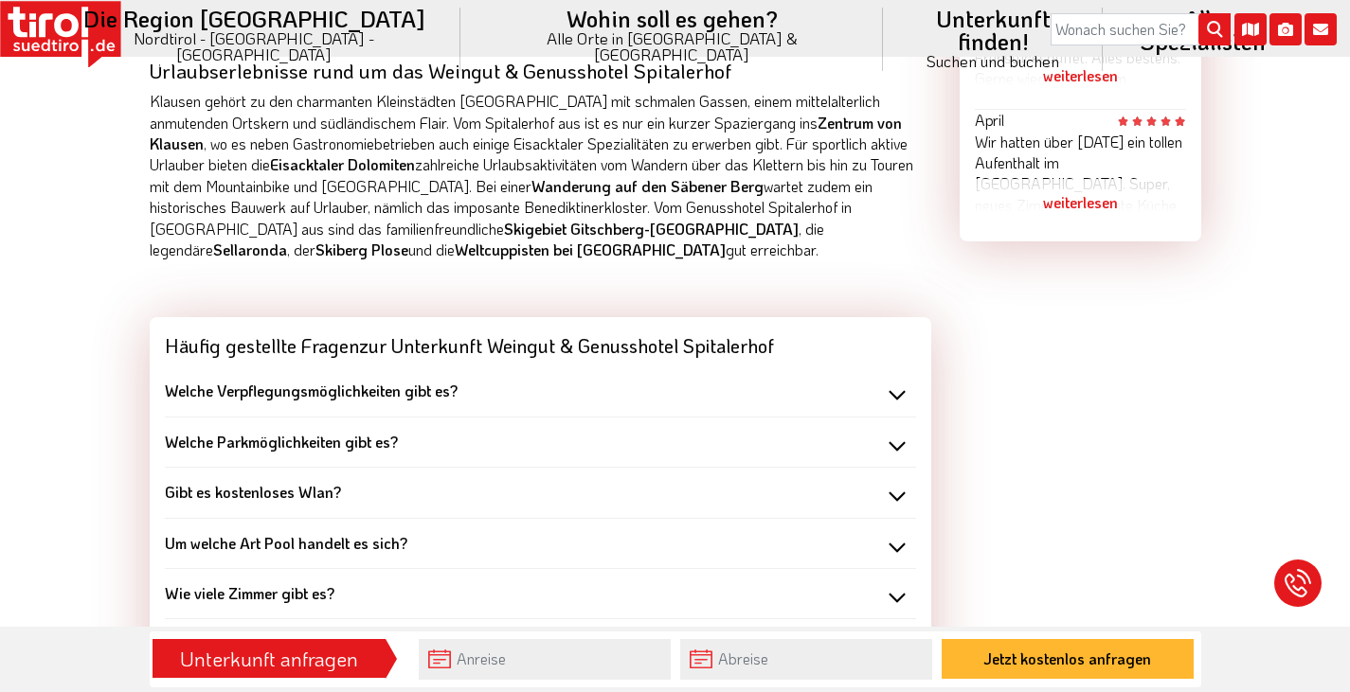
scroll to position [1515, 0]
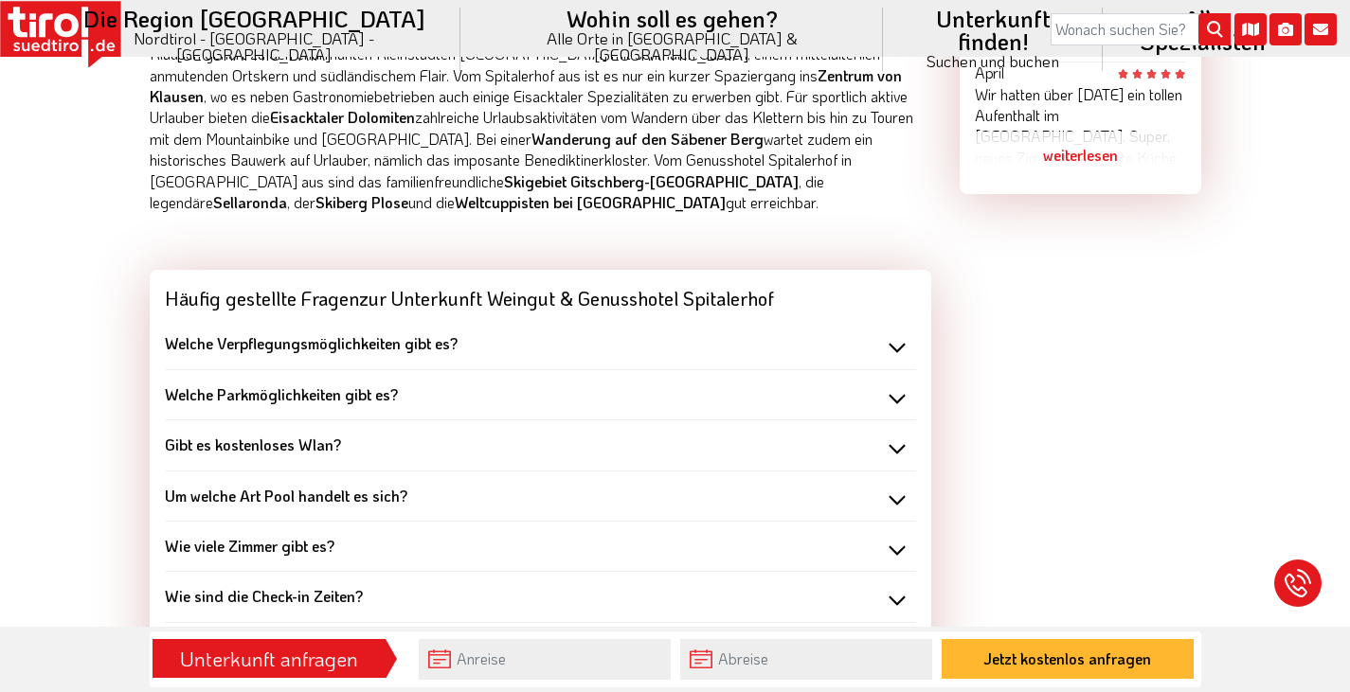
click at [900, 352] on div "Welche Verpflegungsmöglichkeiten gibt es?" at bounding box center [540, 343] width 751 height 21
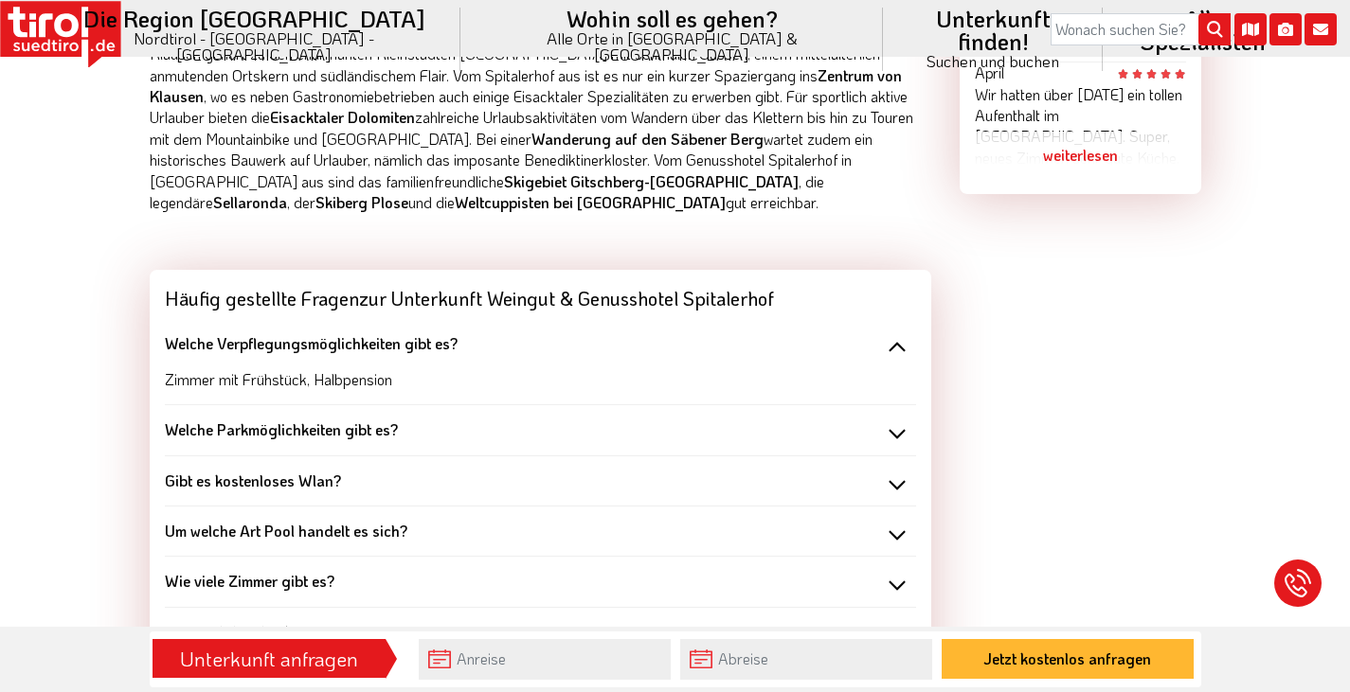
click at [899, 352] on div "Welche Verpflegungsmöglichkeiten gibt es?" at bounding box center [540, 343] width 751 height 21
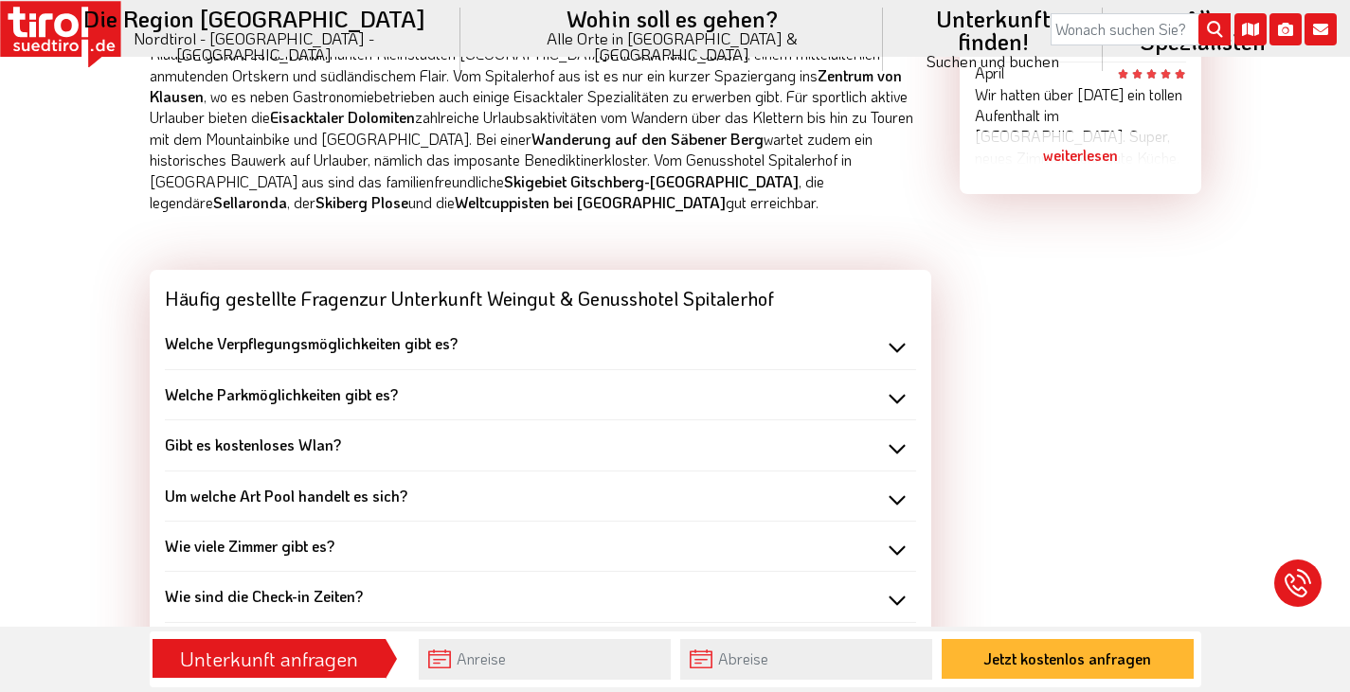
click at [897, 401] on div "Welche Parkmöglichkeiten gibt es?" at bounding box center [540, 395] width 751 height 21
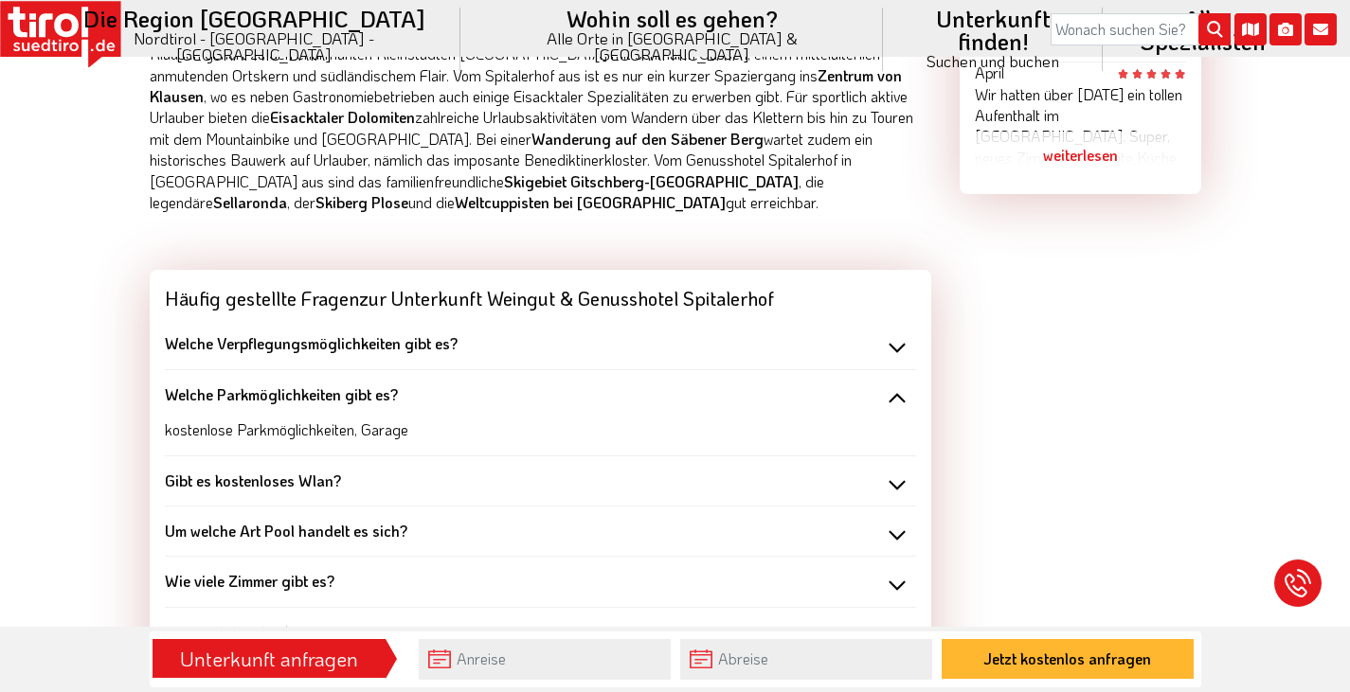
click at [895, 399] on div "Welche Parkmöglichkeiten gibt es?" at bounding box center [540, 395] width 751 height 21
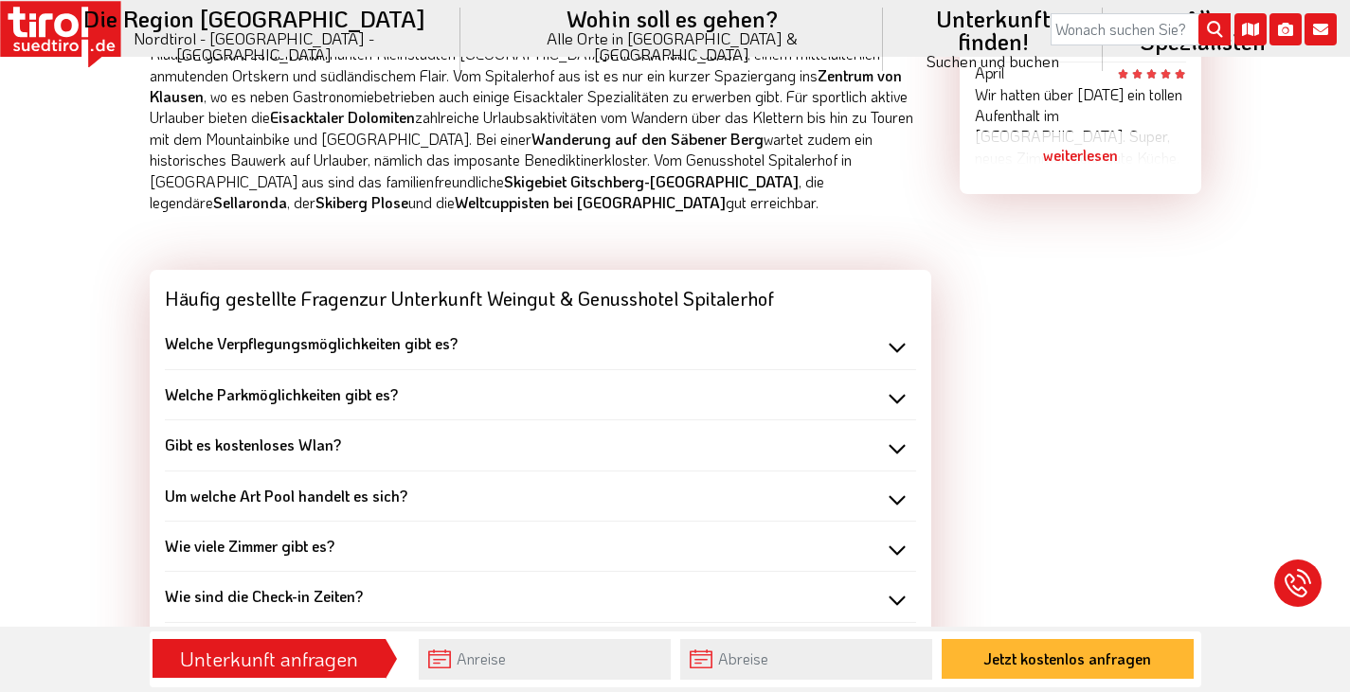
click at [887, 444] on div "Gibt es kostenloses Wlan?" at bounding box center [540, 445] width 751 height 21
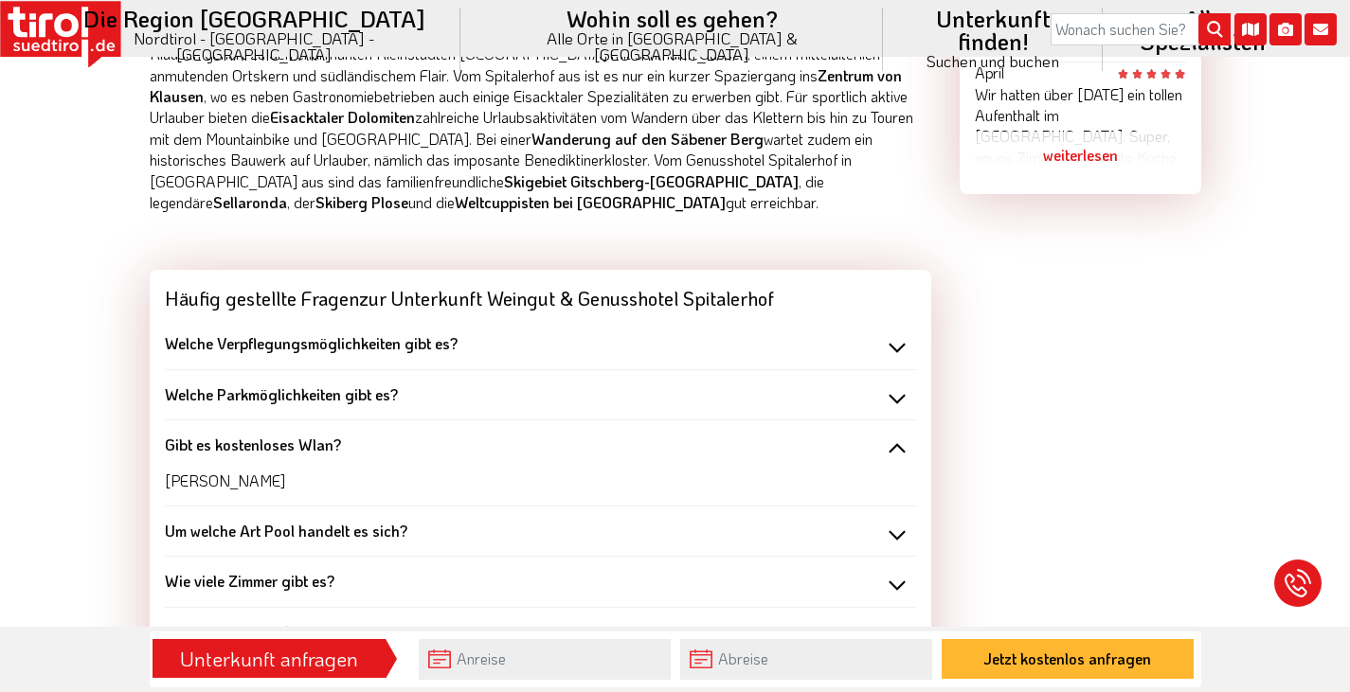
click at [887, 444] on div "Gibt es kostenloses Wlan?" at bounding box center [540, 445] width 751 height 21
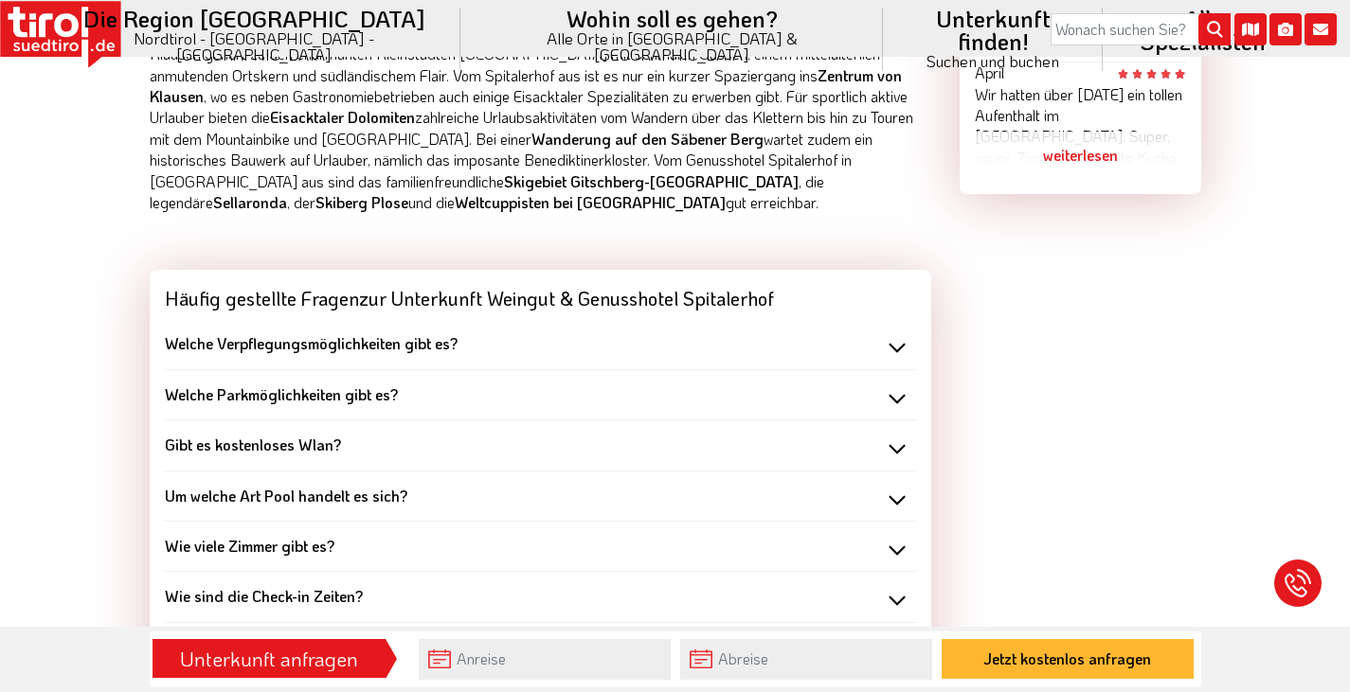
click at [890, 498] on div "Um welche Art Pool handelt es sich?" at bounding box center [540, 496] width 751 height 21
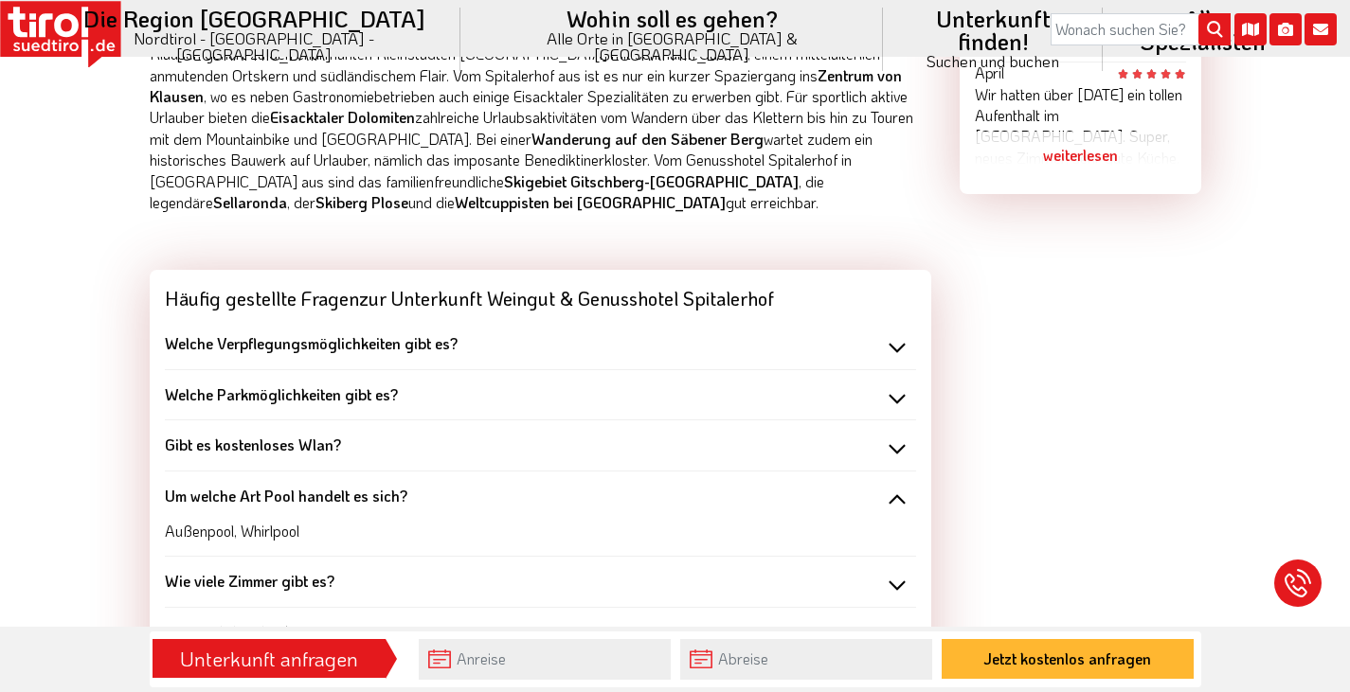
click at [888, 497] on div "Um welche Art Pool handelt es sich?" at bounding box center [540, 496] width 751 height 21
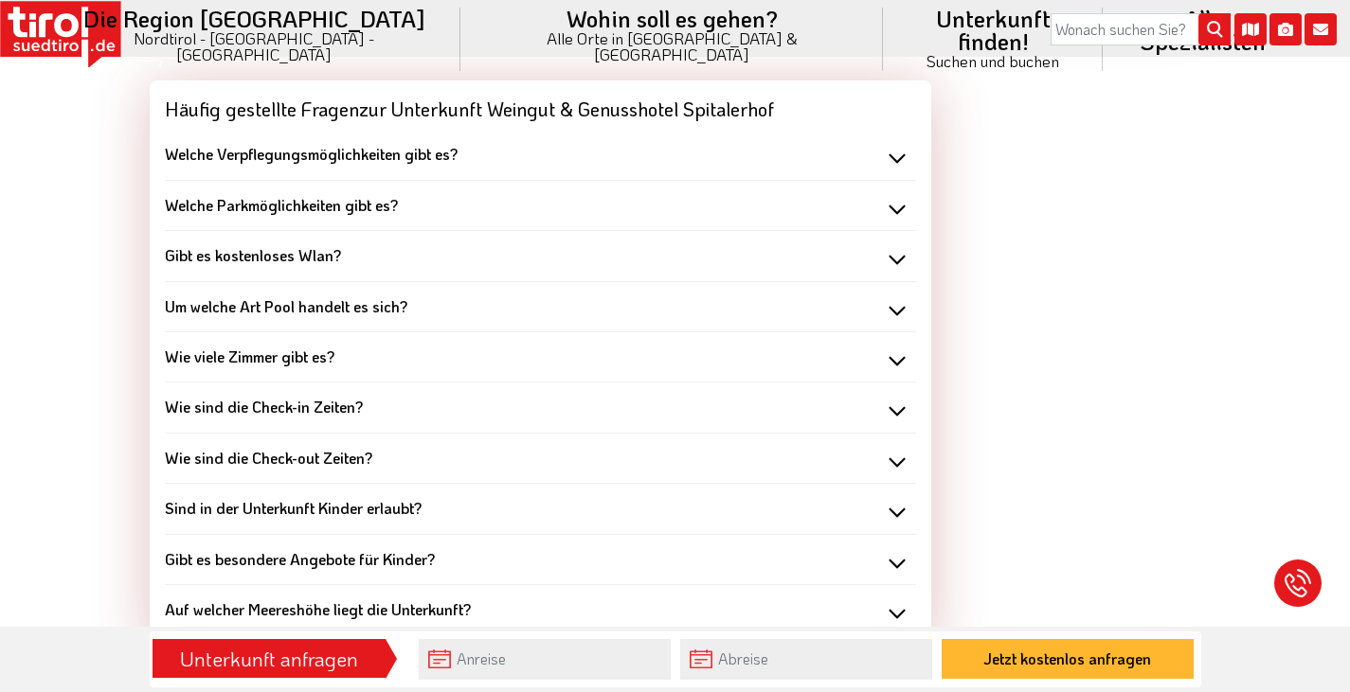
scroll to position [1799, 0]
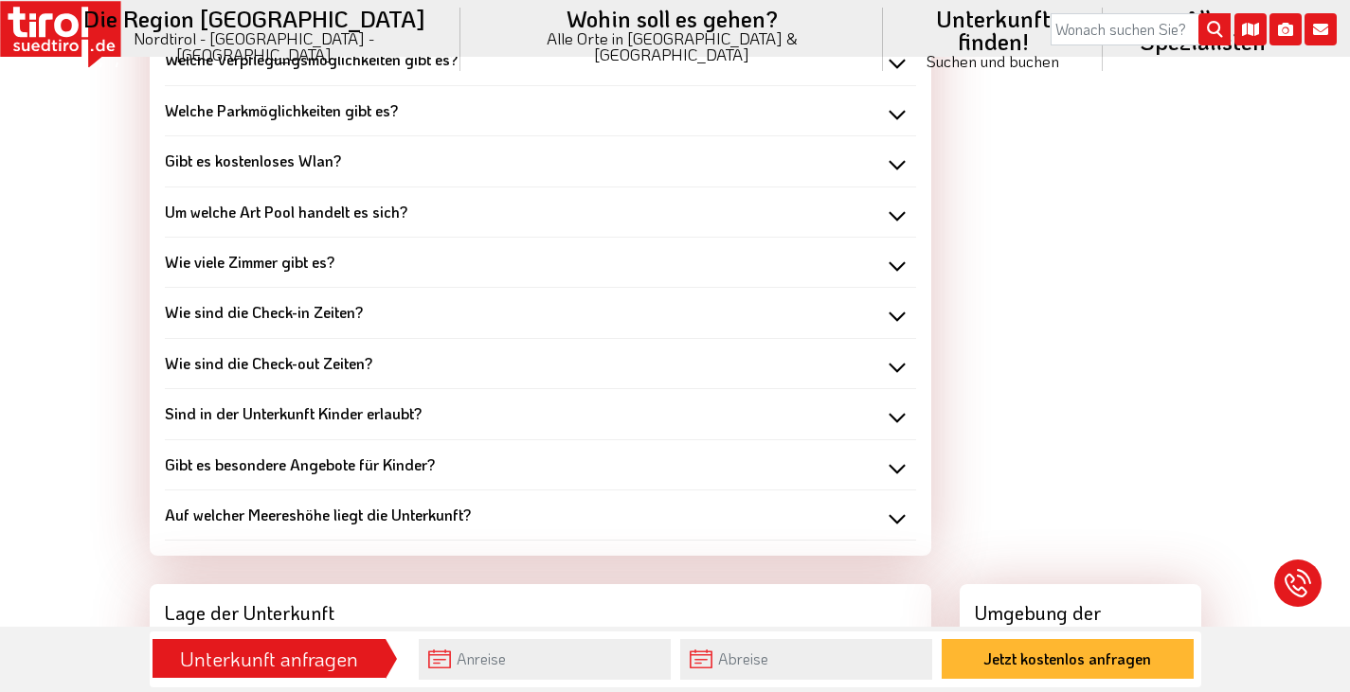
click at [901, 412] on div "Sind in der Unterkunft Kinder erlaubt?" at bounding box center [540, 413] width 751 height 21
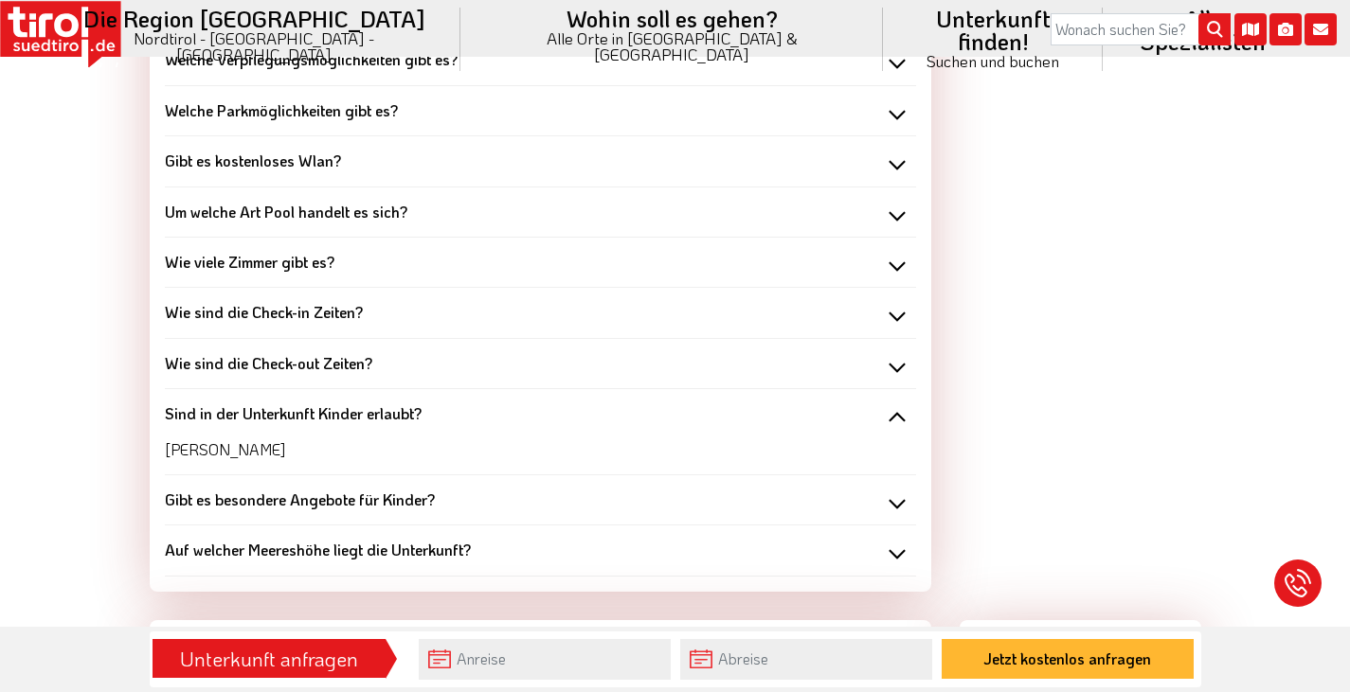
click at [901, 412] on div "Sind in der Unterkunft Kinder erlaubt?" at bounding box center [540, 413] width 751 height 21
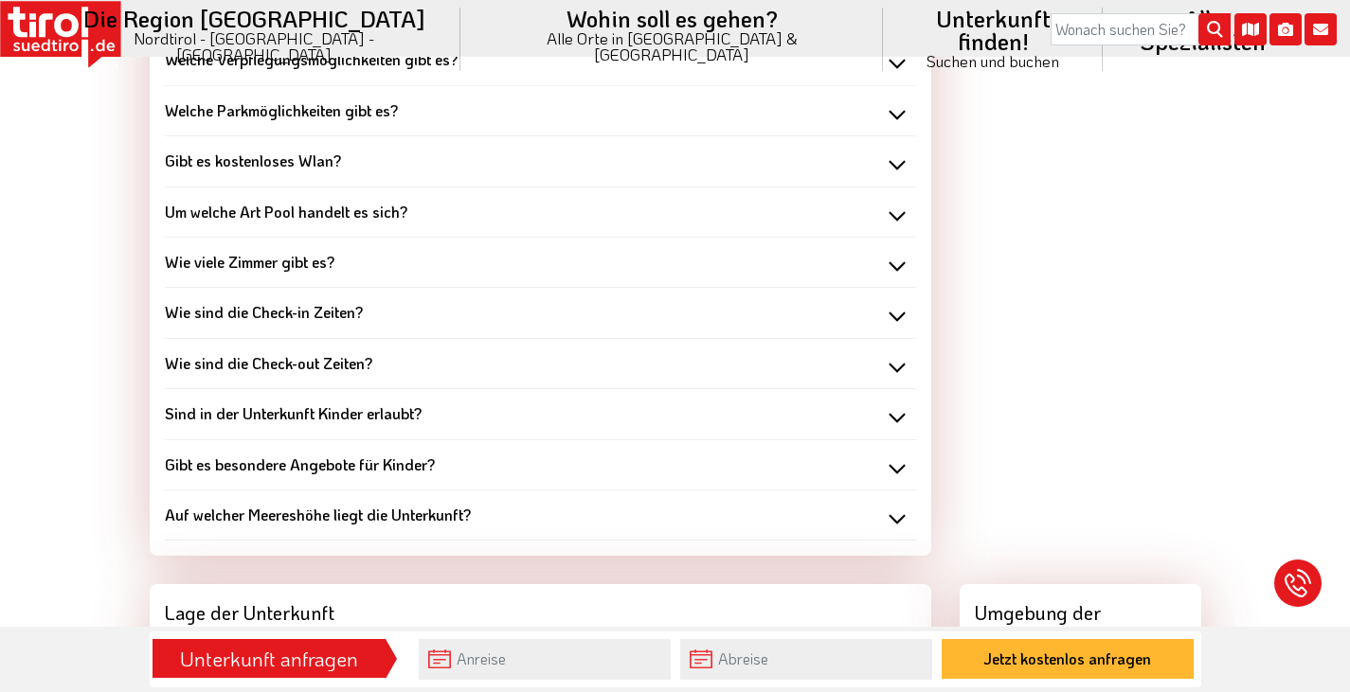
click at [901, 512] on div "Auf welcher Meereshöhe liegt die Unterkunft?" at bounding box center [540, 515] width 751 height 21
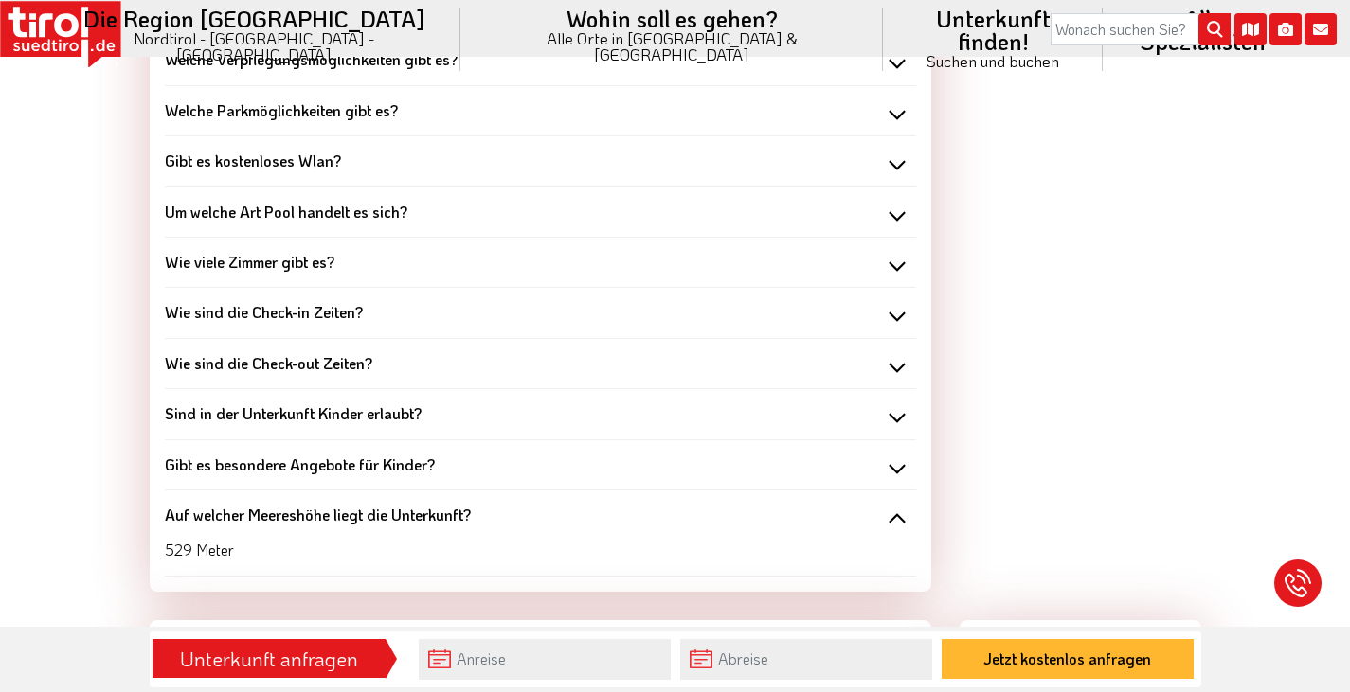
click at [902, 511] on div "Auf welcher Meereshöhe liegt die Unterkunft?" at bounding box center [540, 515] width 751 height 21
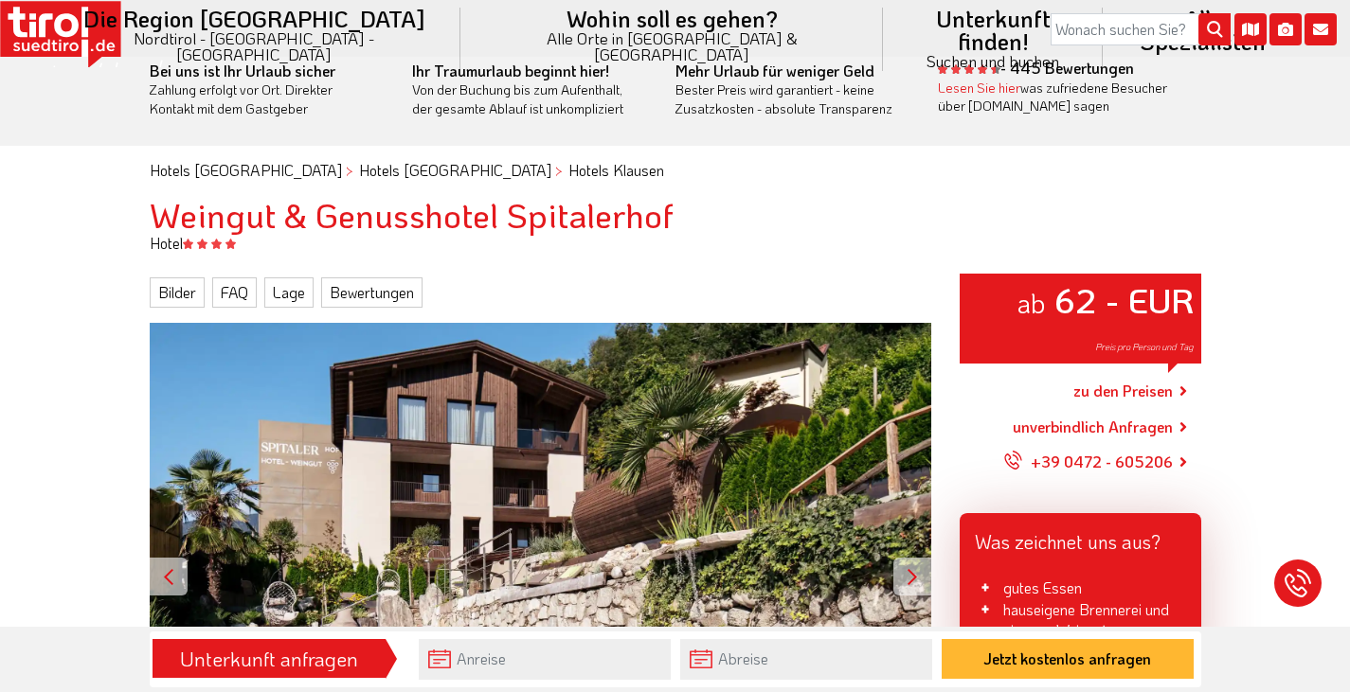
scroll to position [0, 0]
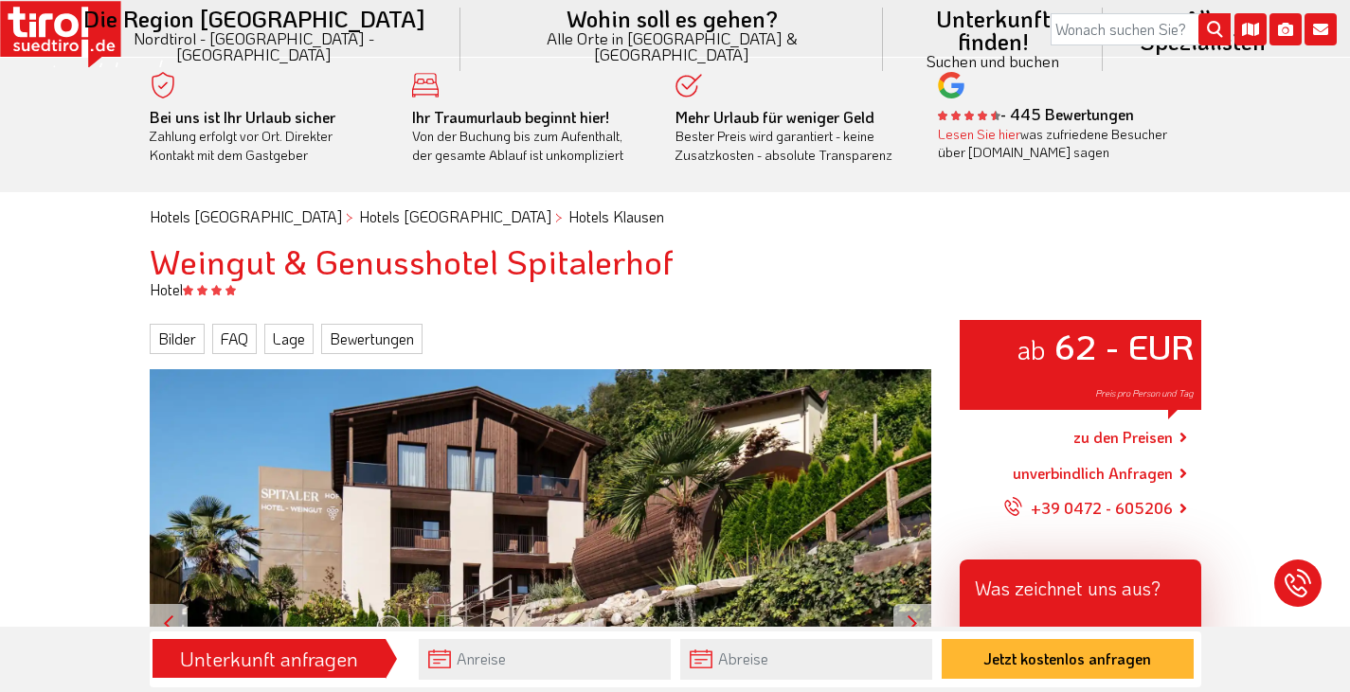
click at [1123, 439] on link "zu den Preisen" at bounding box center [1122, 437] width 99 height 47
